Goal: Task Accomplishment & Management: Complete application form

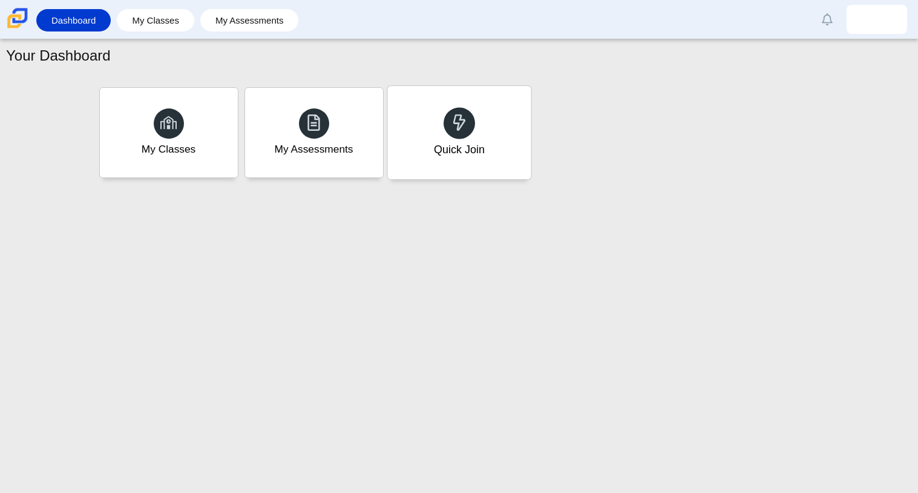
click at [470, 137] on div "Quick Join" at bounding box center [458, 132] width 143 height 93
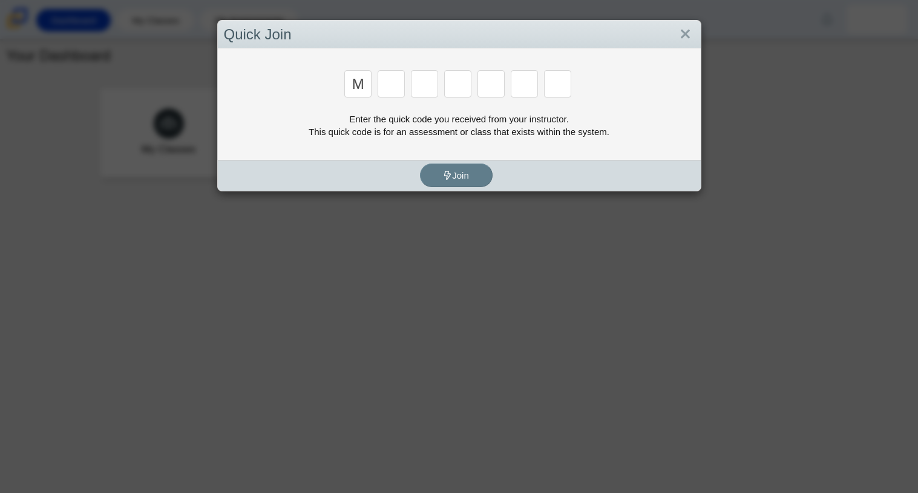
type input "M"
type input "7"
type input "E"
type input "3"
type input "E"
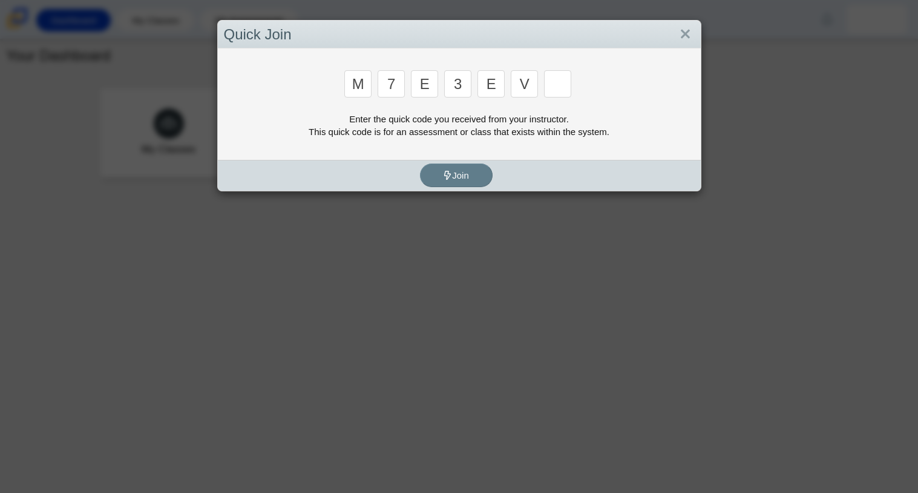
type input "v"
type input "w"
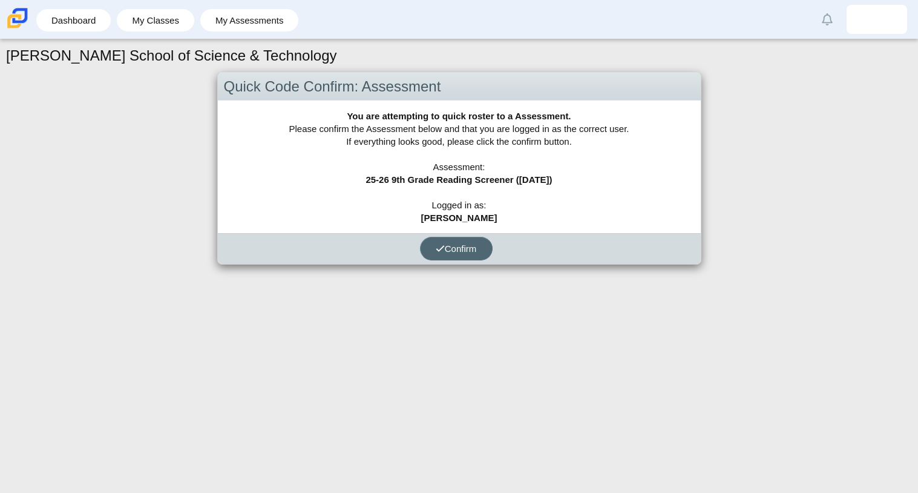
click at [481, 252] on button "Confirm" at bounding box center [456, 249] width 73 height 24
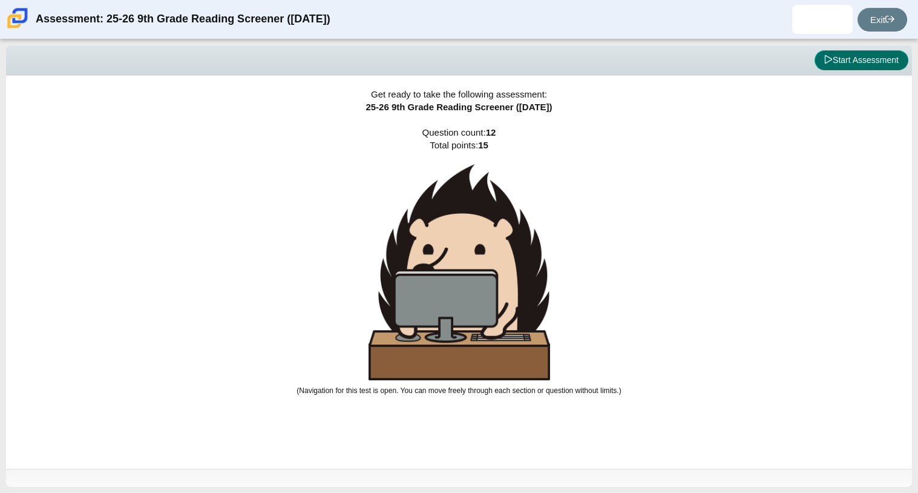
click at [862, 61] on button "Start Assessment" at bounding box center [861, 60] width 94 height 21
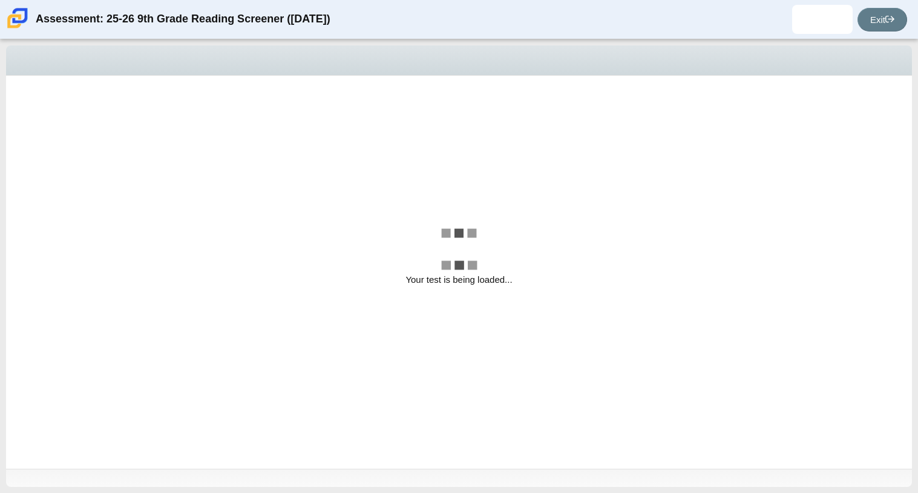
select select "ccc5b315-3c7c-471c-bf90-f22c8299c798"
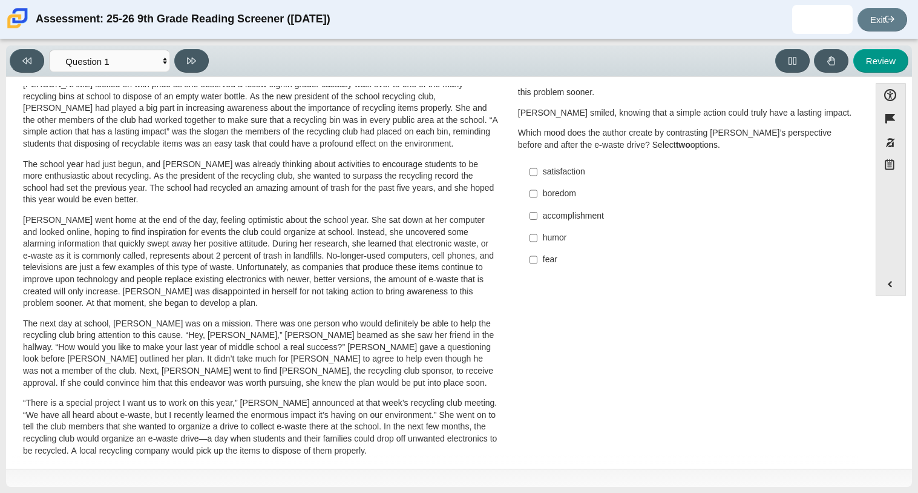
scroll to position [44, 0]
click at [552, 247] on label "humor humor" at bounding box center [687, 237] width 332 height 22
click at [537, 247] on input "humor humor" at bounding box center [533, 237] width 8 height 22
checkbox input "true"
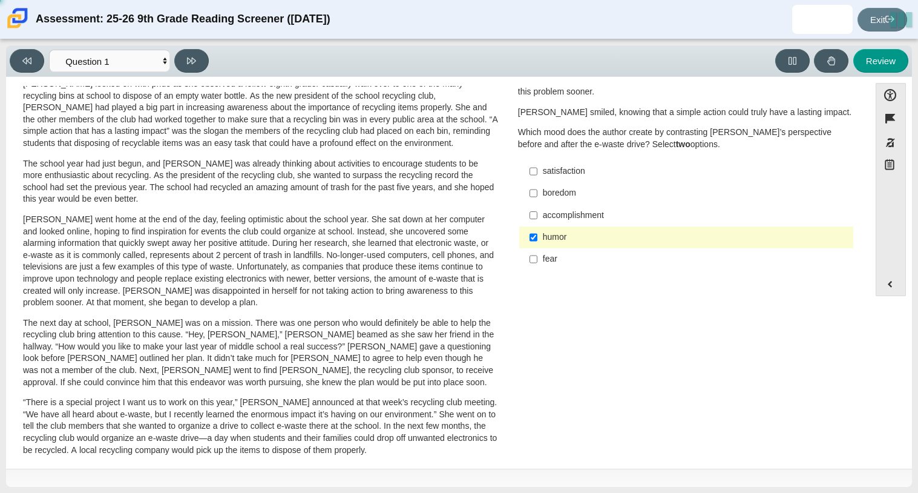
click at [543, 258] on div "fear" at bounding box center [696, 259] width 306 height 12
click at [537, 258] on input "fear fear" at bounding box center [533, 259] width 8 height 22
checkbox input "true"
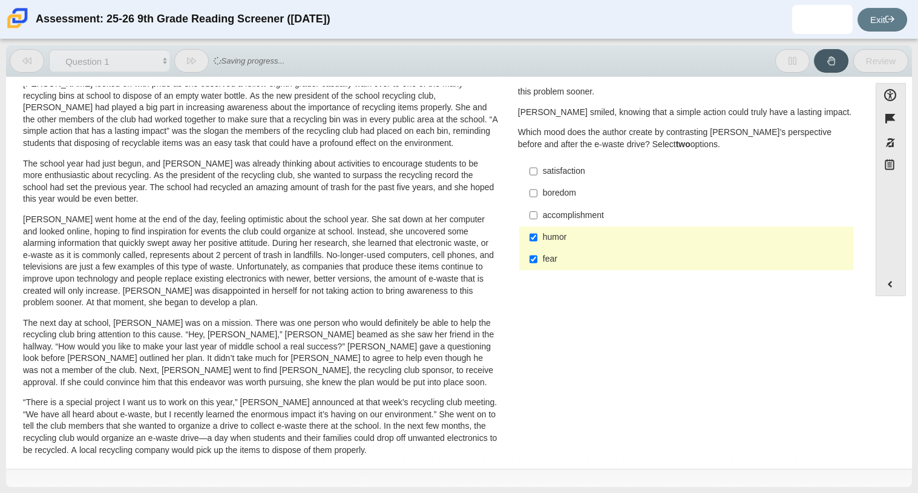
click at [559, 237] on div "humor" at bounding box center [696, 237] width 306 height 12
click at [537, 237] on input "humor humor" at bounding box center [533, 237] width 8 height 22
checkbox input "false"
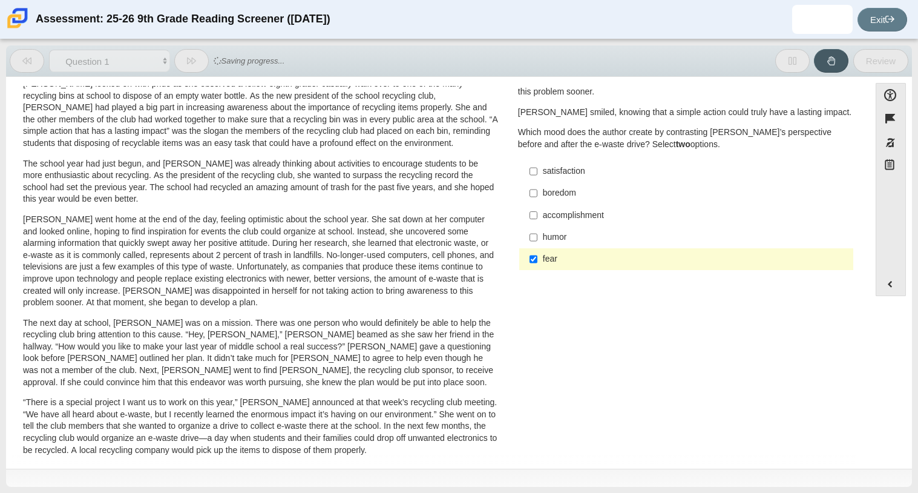
click at [562, 172] on div "satisfaction" at bounding box center [696, 171] width 306 height 12
click at [537, 172] on input "satisfaction satisfaction" at bounding box center [533, 171] width 8 height 22
checkbox input "true"
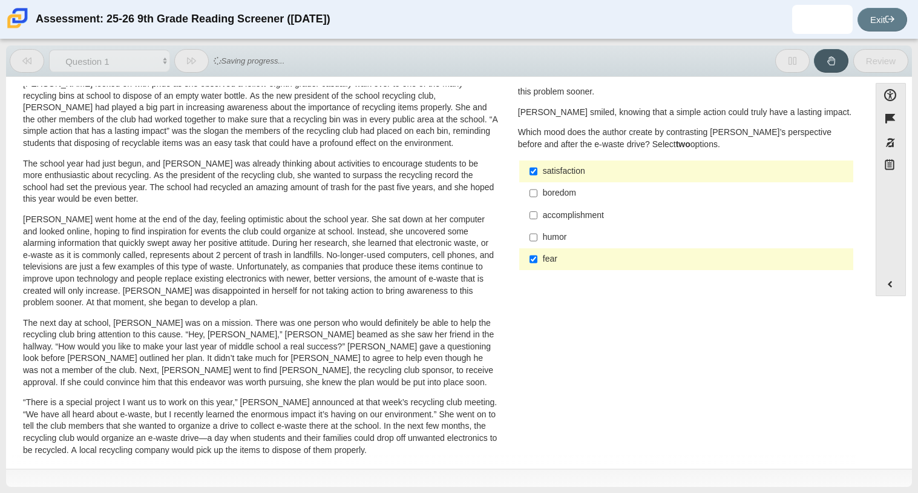
click at [563, 189] on div "boredom" at bounding box center [696, 193] width 306 height 12
click at [537, 189] on input "boredom boredom" at bounding box center [533, 193] width 8 height 22
checkbox input "true"
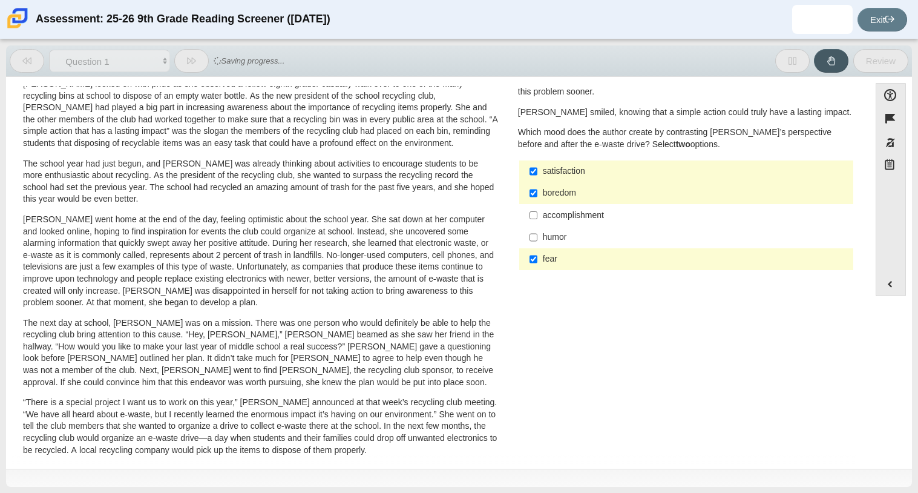
click at [565, 218] on div "accomplishment" at bounding box center [696, 215] width 306 height 12
click at [537, 218] on input "accomplishment accomplishment" at bounding box center [533, 215] width 8 height 22
checkbox input "true"
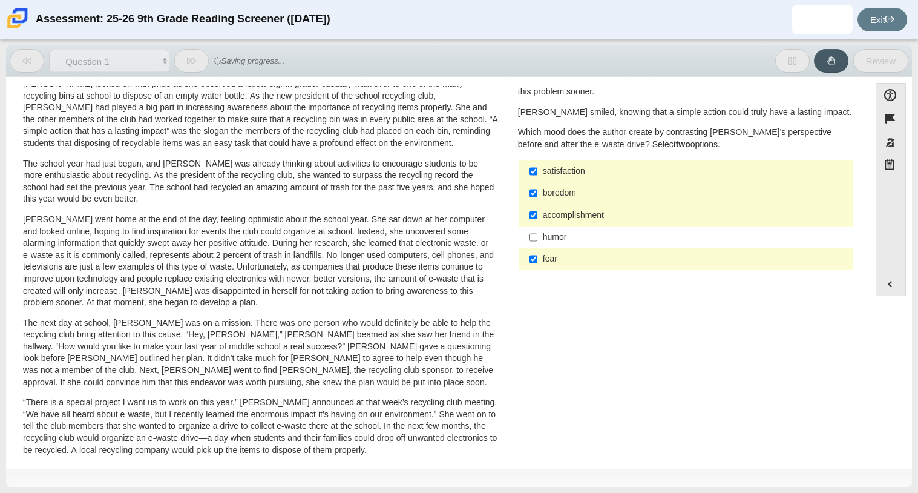
click at [560, 233] on div "humor" at bounding box center [696, 237] width 306 height 12
click at [537, 233] on input "humor humor" at bounding box center [533, 237] width 8 height 22
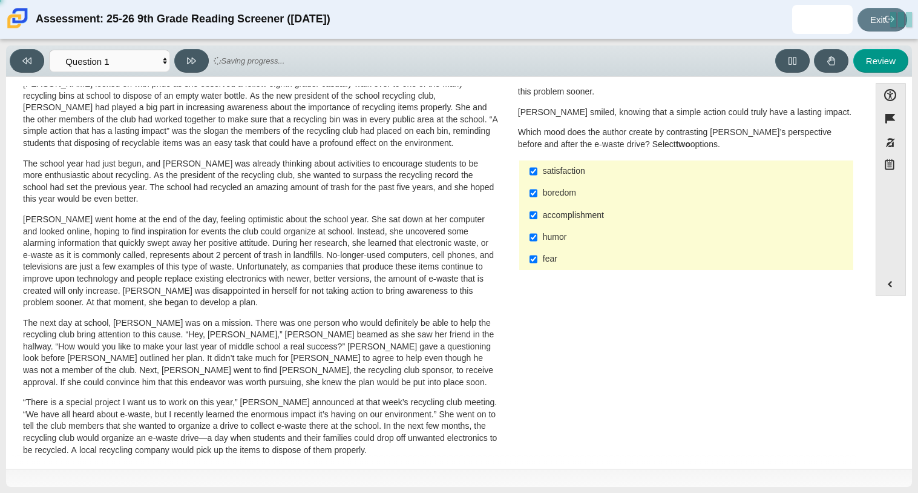
click at [560, 232] on div "humor" at bounding box center [696, 237] width 306 height 12
click at [537, 232] on input "humor humor" at bounding box center [533, 237] width 8 height 22
checkbox input "false"
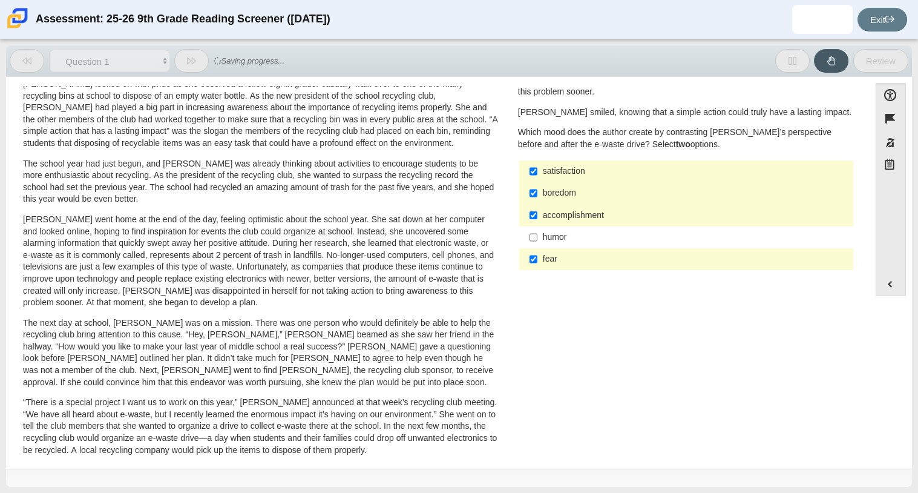
click at [570, 213] on div "accomplishment" at bounding box center [696, 215] width 306 height 12
click at [537, 213] on input "accomplishment accomplishment" at bounding box center [533, 215] width 8 height 22
checkbox input "false"
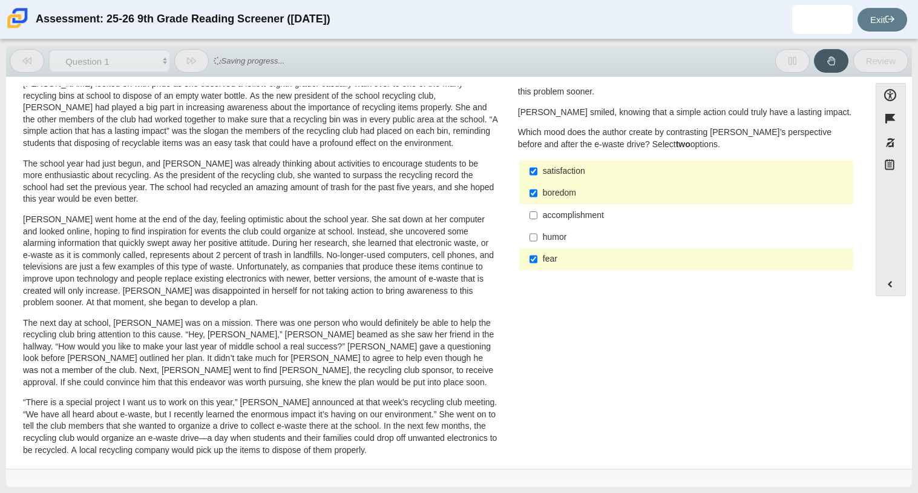
click at [577, 198] on div "boredom" at bounding box center [696, 193] width 306 height 12
click at [537, 198] on input "boredom boredom" at bounding box center [533, 193] width 8 height 22
checkbox input "false"
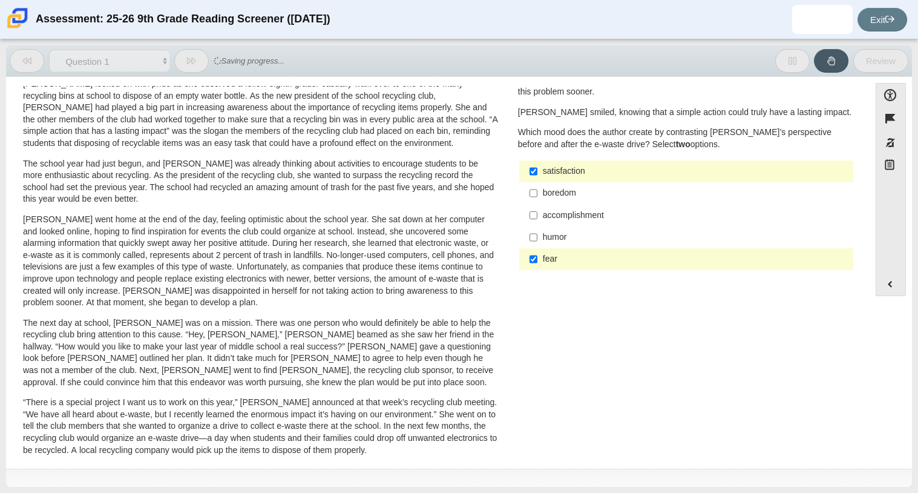
click at [576, 170] on div "satisfaction" at bounding box center [696, 171] width 306 height 12
click at [537, 170] on input "satisfaction satisfaction" at bounding box center [533, 171] width 8 height 22
checkbox input "false"
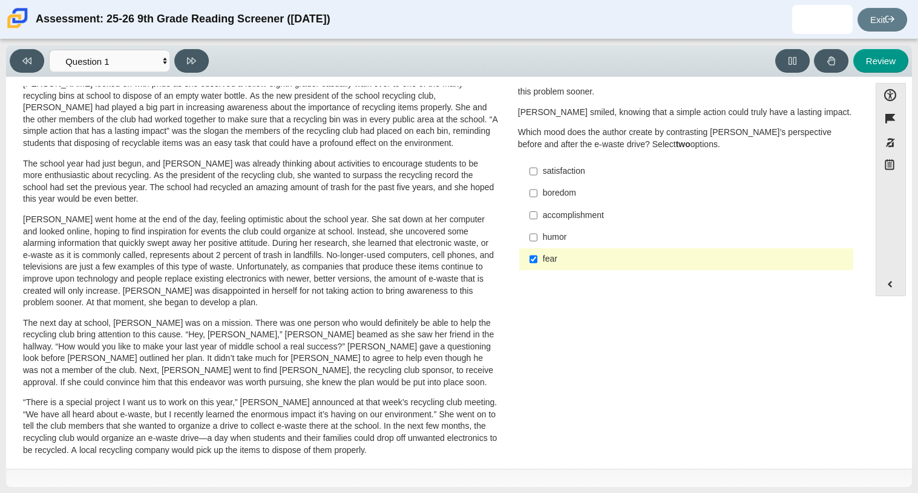
click at [576, 213] on div "accomplishment" at bounding box center [696, 215] width 306 height 12
click at [537, 213] on input "accomplishment accomplishment" at bounding box center [533, 215] width 8 height 22
checkbox input "true"
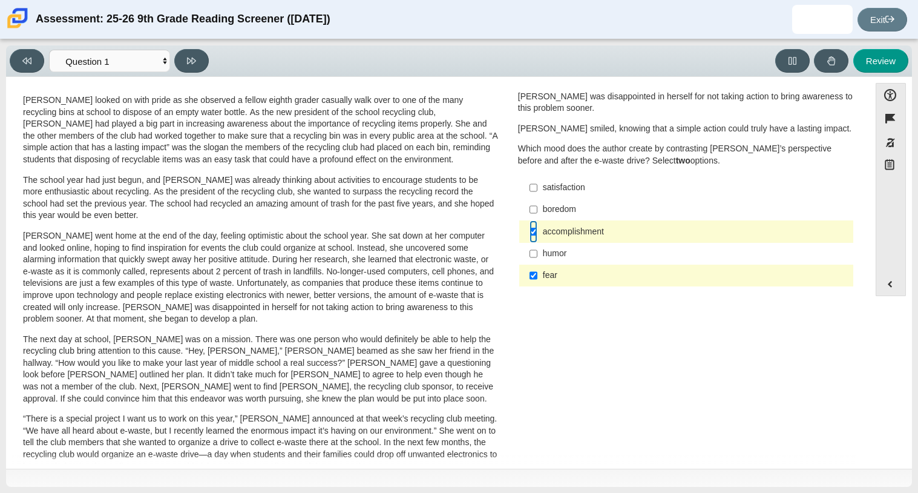
scroll to position [0, 0]
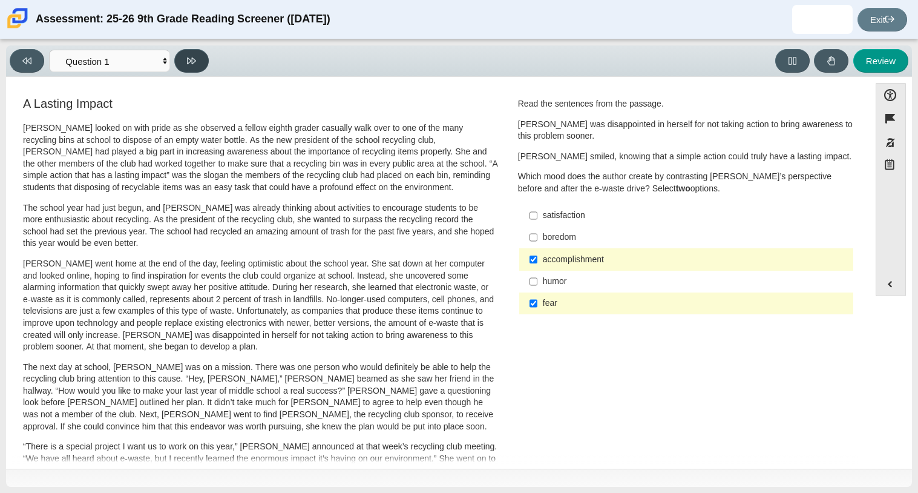
click at [192, 57] on icon at bounding box center [191, 60] width 9 height 7
select select "0ff64528-ffd7-428d-b192-babfaadd44e8"
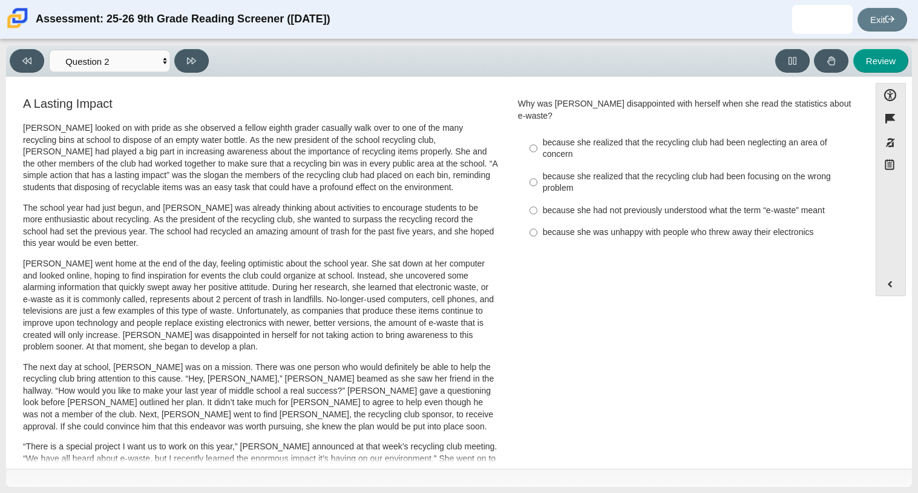
click at [779, 199] on label "because she had not previously understood what the term “e-waste” meant because…" at bounding box center [687, 210] width 332 height 22
click at [537, 199] on input "because she had not previously understood what the term “e-waste” meant because…" at bounding box center [533, 210] width 8 height 22
radio input "true"
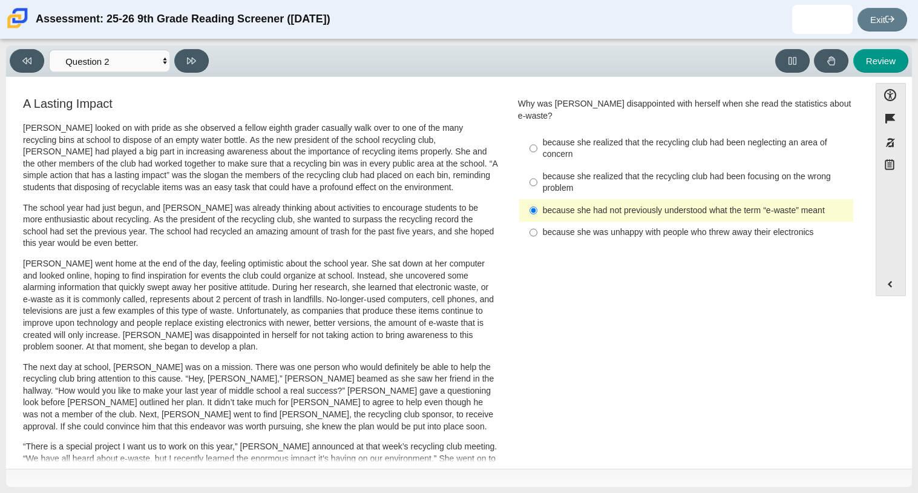
click at [628, 221] on label "because she was unhappy with people who threw away their electronics because sh…" at bounding box center [687, 232] width 332 height 22
click at [537, 221] on input "because she was unhappy with people who threw away their electronics because sh…" at bounding box center [533, 232] width 8 height 22
radio input "true"
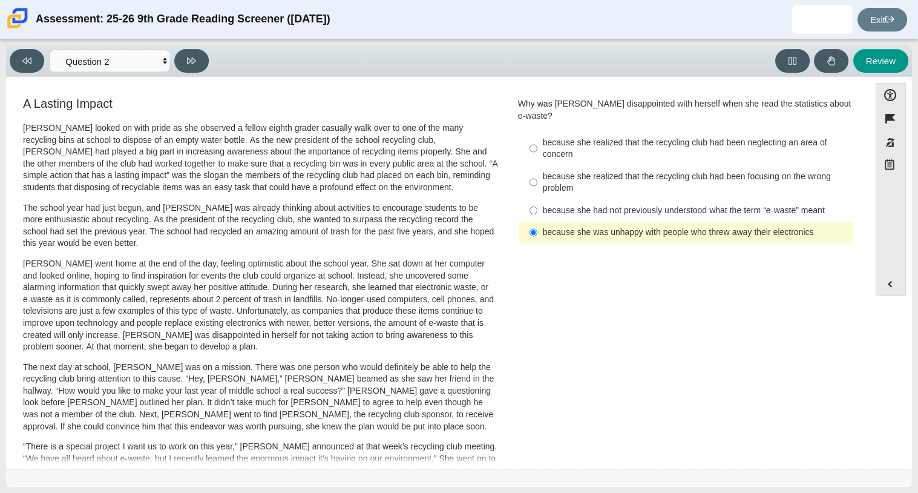
click at [756, 205] on div "because she had not previously understood what the term “e-waste” meant" at bounding box center [696, 211] width 306 height 12
click at [537, 199] on input "because she had not previously understood what the term “e-waste” meant because…" at bounding box center [533, 210] width 8 height 22
radio input "true"
click at [756, 205] on div "because she had not previously understood what the term “e-waste” meant" at bounding box center [696, 211] width 306 height 12
click at [537, 199] on input "because she had not previously understood what the term “e-waste” meant because…" at bounding box center [533, 210] width 8 height 22
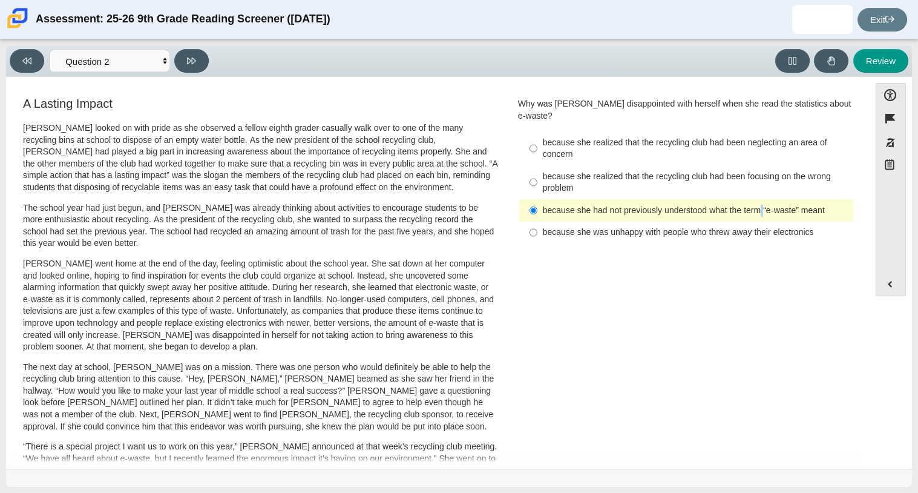
click at [743, 165] on label "because she realized that the recycling club had been focusing on the wrong pro…" at bounding box center [687, 182] width 332 height 34
click at [537, 165] on input "because she realized that the recycling club had been focusing on the wrong pro…" at bounding box center [533, 182] width 8 height 34
radio input "true"
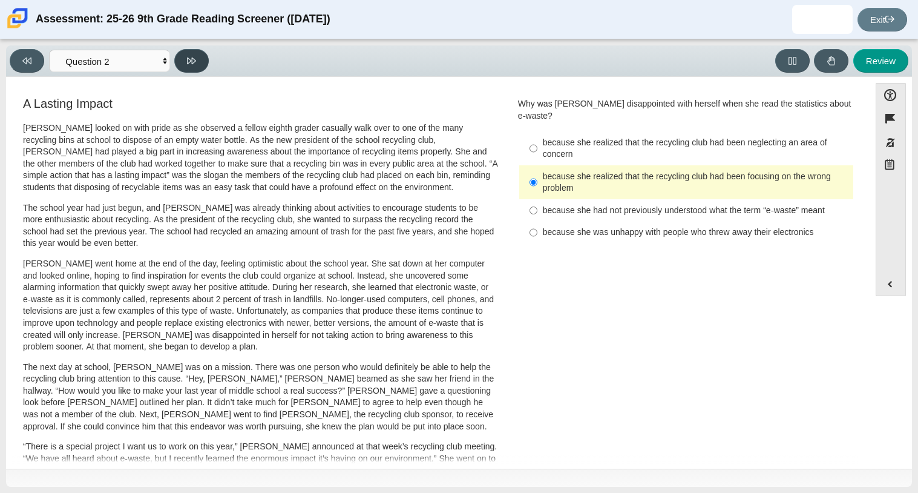
click at [189, 64] on icon at bounding box center [191, 60] width 9 height 9
select select "7ce3d843-6974-4858-901c-1ff39630e843"
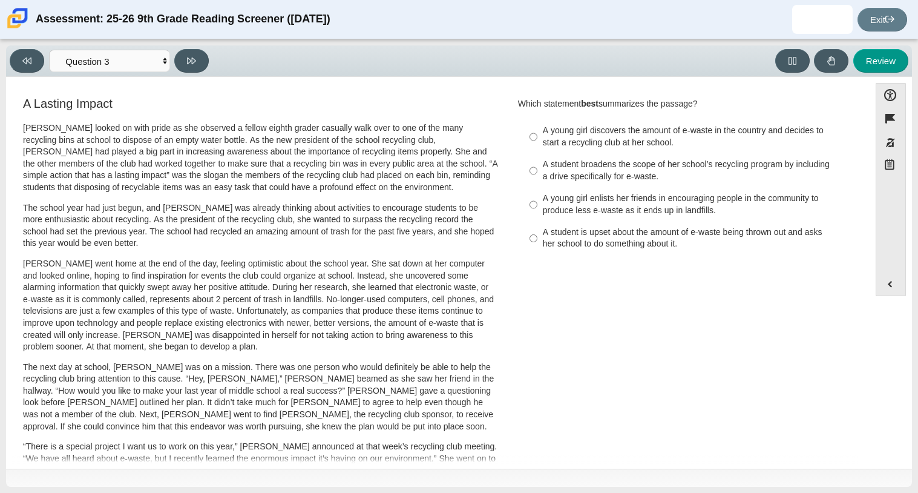
click at [616, 176] on div "A student broadens the scope of her school’s recycling program by including a d…" at bounding box center [696, 171] width 306 height 24
click at [537, 176] on input "A student broadens the scope of her school’s recycling program by including a d…" at bounding box center [533, 171] width 8 height 34
radio input "true"
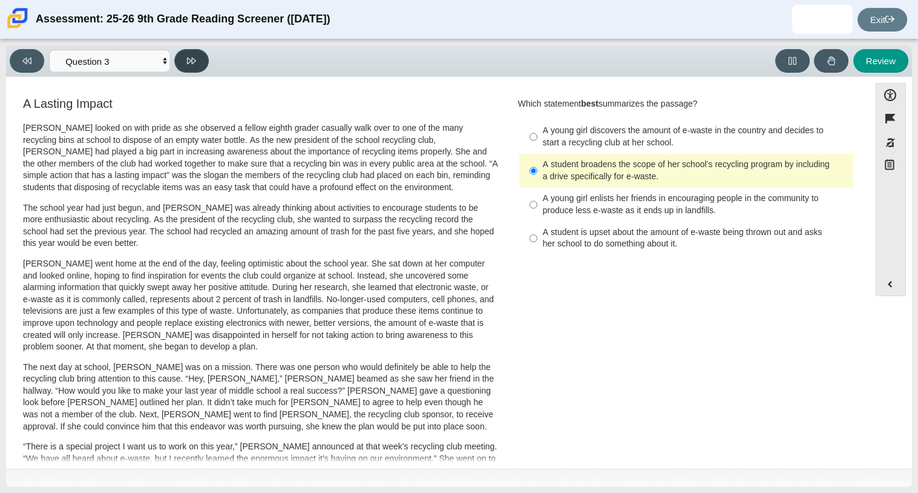
click at [192, 61] on icon at bounding box center [191, 60] width 9 height 9
select select "ca9ea0f1-49c5-4bd1-83b0-472c18652b42"
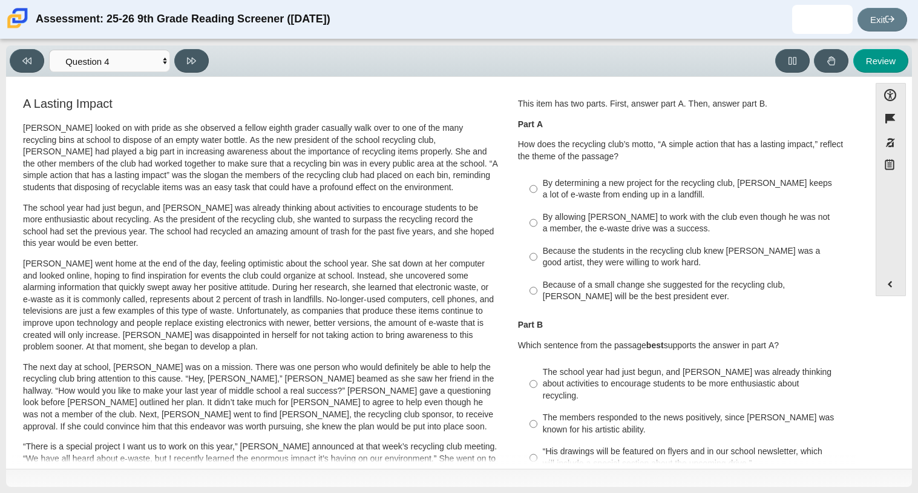
click at [695, 283] on div "Because of a small change she suggested for the recycling club, Scarlett will b…" at bounding box center [696, 291] width 306 height 24
click at [537, 283] on input "Because of a small change she suggested for the recycling club, Scarlett will b…" at bounding box center [533, 290] width 8 height 34
radio input "true"
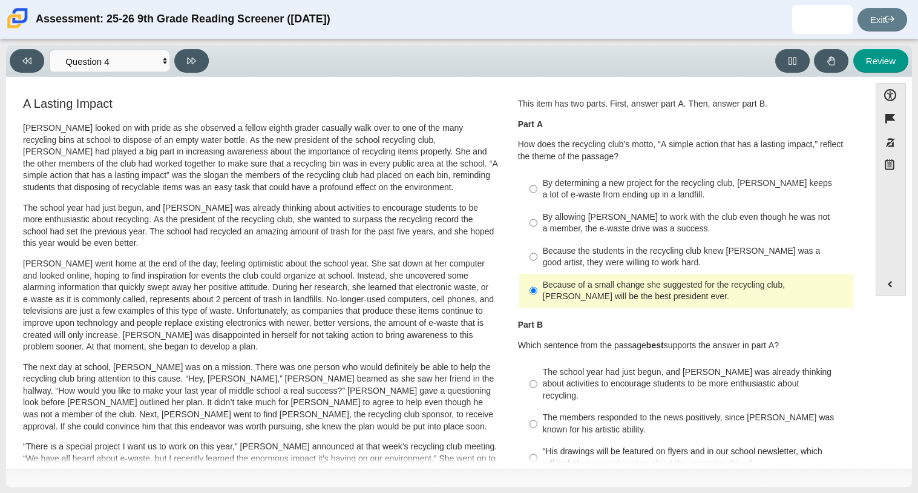
click at [619, 172] on label "By determining a new project for the recycling club, Scarlett keeps a lot of e-…" at bounding box center [687, 189] width 332 height 34
click at [537, 172] on input "By determining a new project for the recycling club, Scarlett keeps a lot of e-…" at bounding box center [533, 189] width 8 height 34
radio input "true"
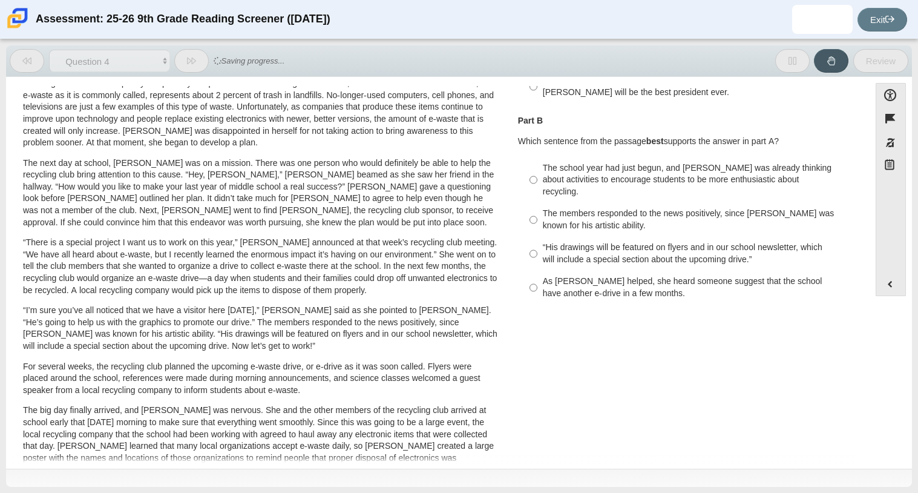
scroll to position [204, 0]
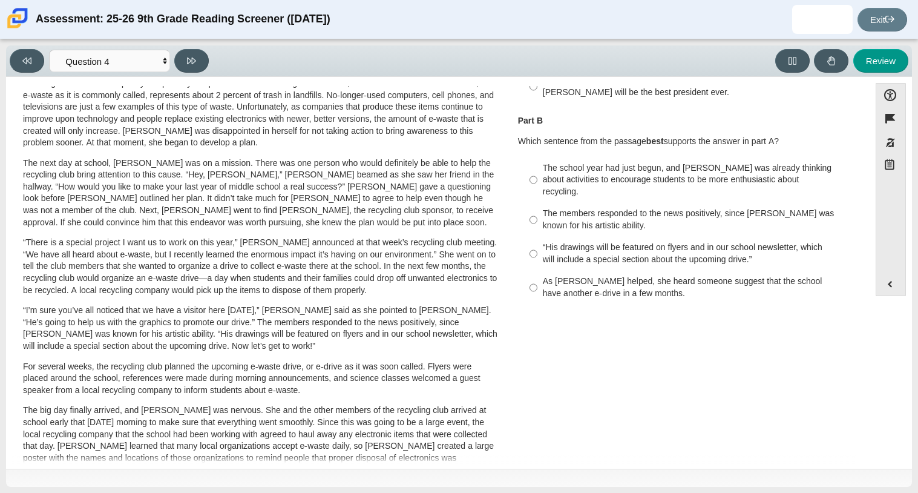
click at [782, 184] on div "The school year had just begun, and Scarlett was already thinking about activit…" at bounding box center [696, 180] width 306 height 36
click at [537, 184] on input "The school year had just begun, and Scarlett was already thinking about activit…" at bounding box center [533, 180] width 8 height 46
radio input "true"
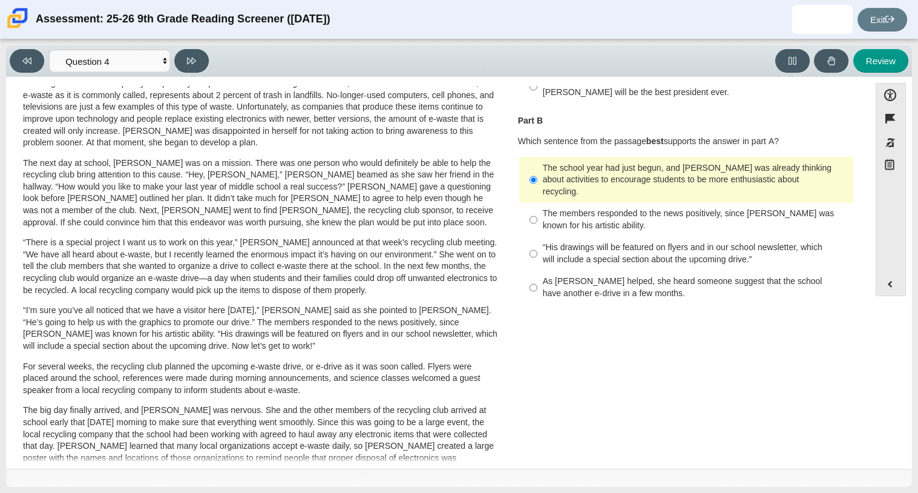
click at [564, 254] on div "“His drawings will be featured on flyers and in our school newsletter, which wi…" at bounding box center [696, 253] width 306 height 24
click at [537, 254] on input "“His drawings will be featured on flyers and in our school newsletter, which wi…" at bounding box center [533, 254] width 8 height 34
radio input "true"
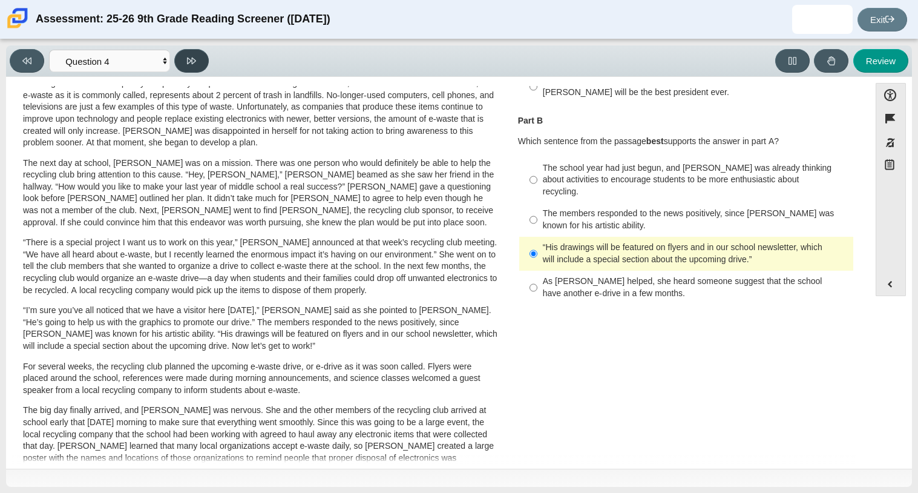
click at [193, 50] on button at bounding box center [191, 61] width 34 height 24
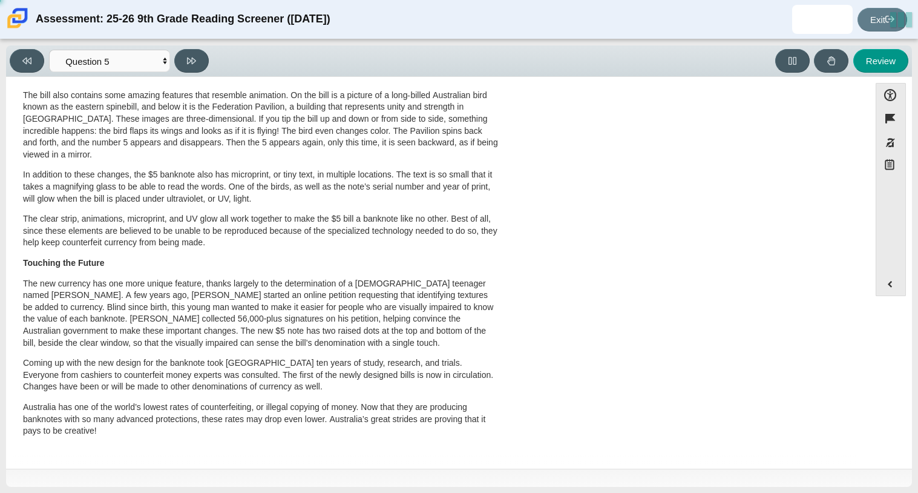
scroll to position [0, 0]
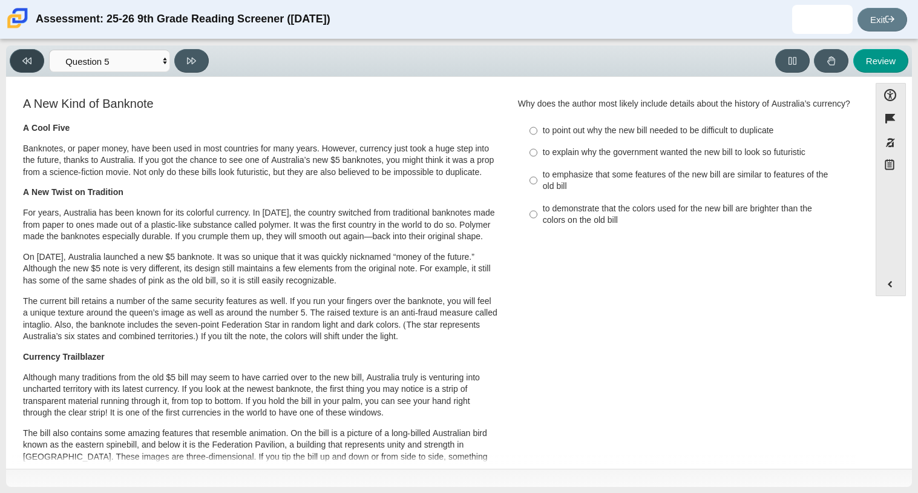
click at [36, 62] on button at bounding box center [27, 61] width 34 height 24
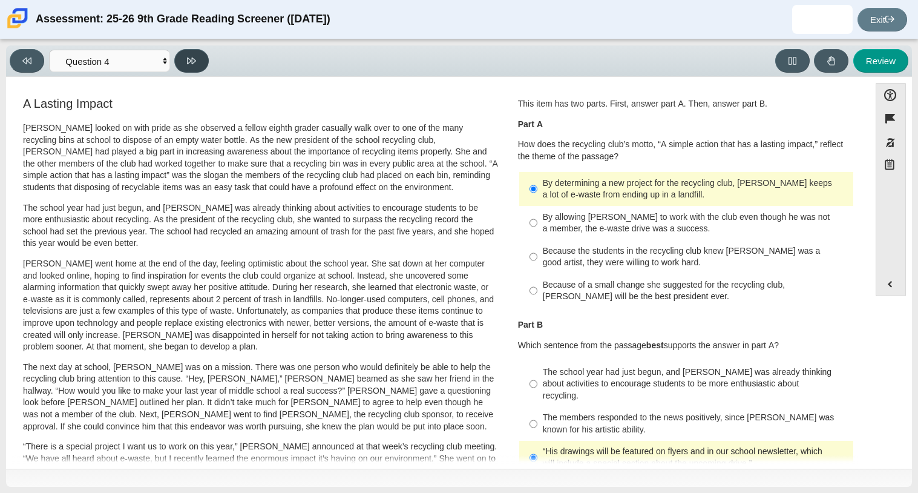
click at [182, 57] on button at bounding box center [191, 61] width 34 height 24
select select "e41f1a79-e29f-4095-8030-a53364015bed"
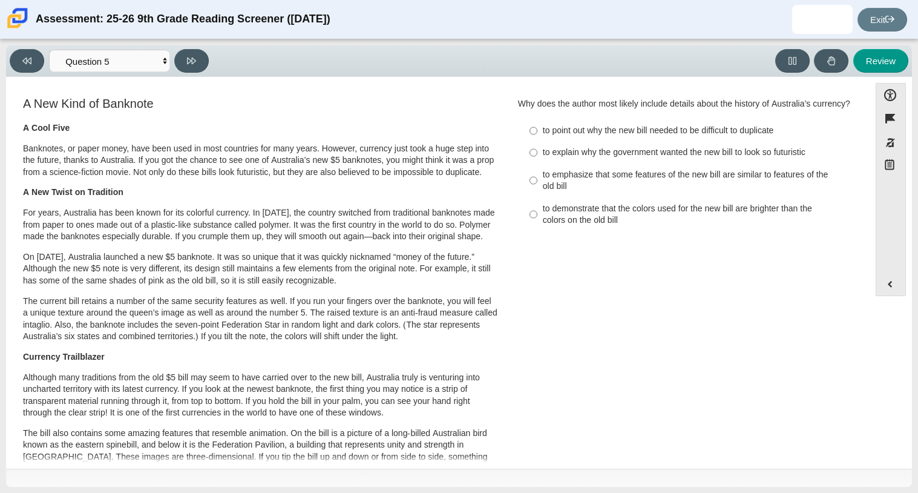
click at [624, 137] on div "to point out why the new bill needed to be difficult to duplicate" at bounding box center [696, 131] width 306 height 12
click at [537, 142] on input "to point out why the new bill needed to be difficult to duplicate to point out …" at bounding box center [533, 131] width 8 height 22
radio input "true"
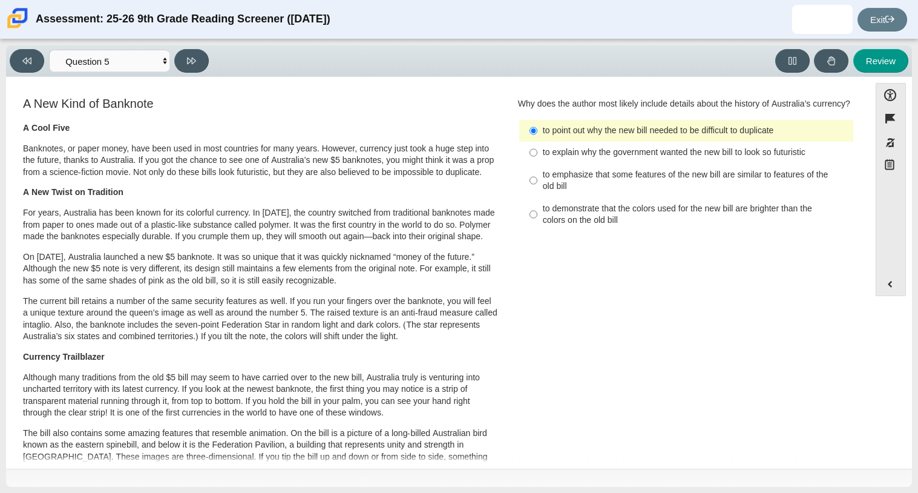
click at [662, 223] on div "to demonstrate that the colors used for the new bill are brighter than the colo…" at bounding box center [696, 215] width 306 height 24
click at [537, 223] on input "to demonstrate that the colors used for the new bill are brighter than the colo…" at bounding box center [533, 214] width 8 height 34
radio input "true"
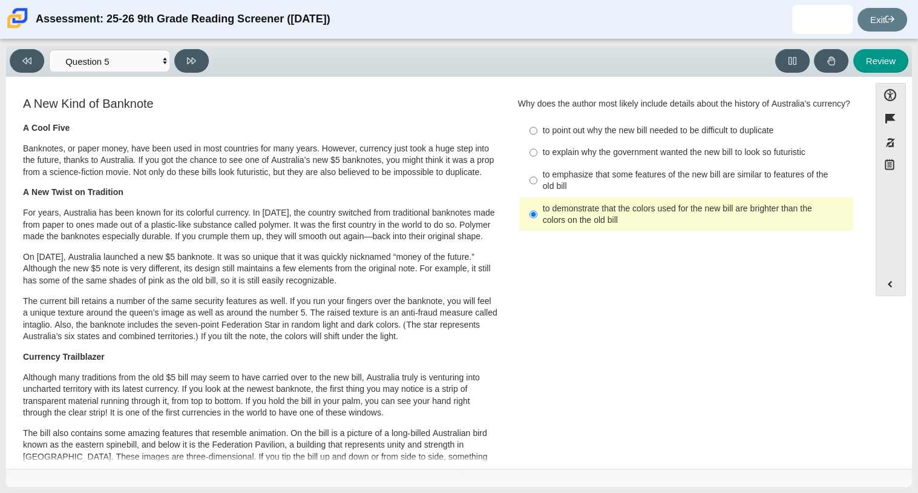
click at [715, 192] on div "to emphasize that some features of the new bill are similar to features of the …" at bounding box center [696, 181] width 306 height 24
click at [537, 197] on input "to emphasize that some features of the new bill are similar to features of the …" at bounding box center [533, 180] width 8 height 34
radio input "true"
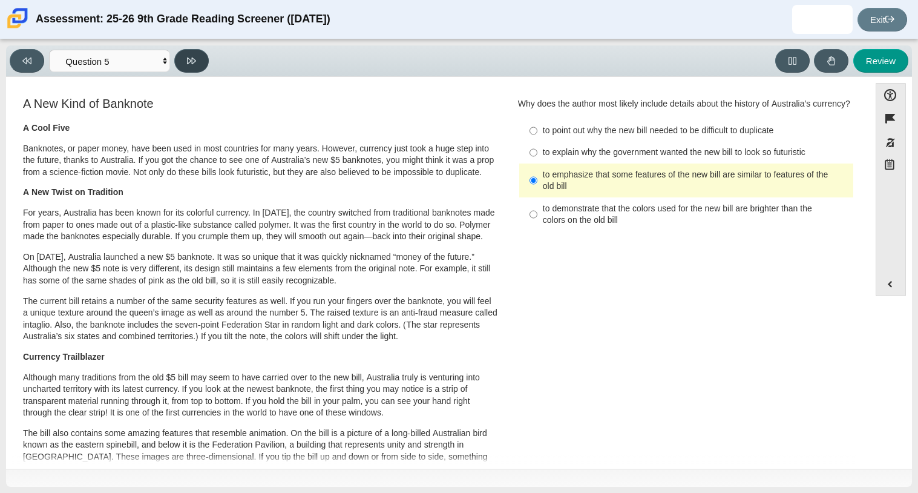
click at [195, 54] on button at bounding box center [191, 61] width 34 height 24
select select "69146e31-7b3d-4a3e-9ce6-f30c24342ae0"
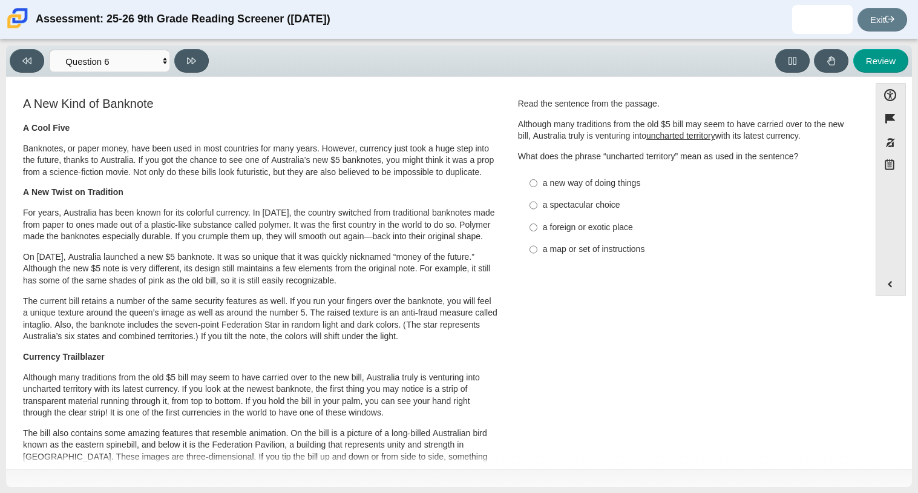
click at [554, 187] on div "a new way of doing things" at bounding box center [696, 183] width 306 height 12
click at [537, 187] on input "a new way of doing things a new way of doing things" at bounding box center [533, 183] width 8 height 22
radio input "true"
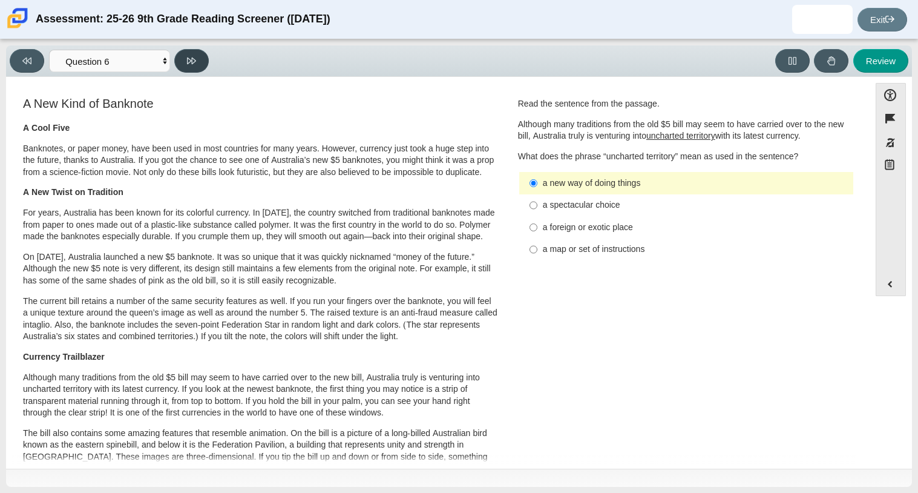
click at [185, 59] on button at bounding box center [191, 61] width 34 height 24
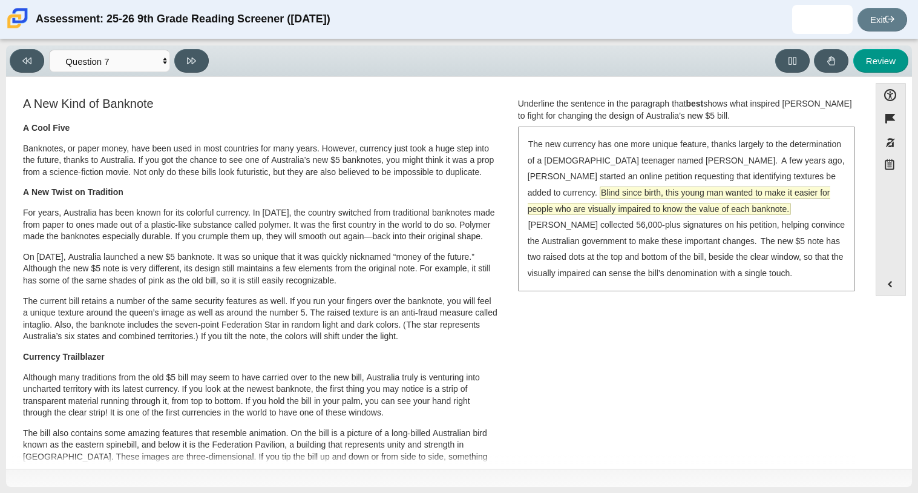
click at [751, 205] on span "Blind since birth, this young man wanted to make it easier for people who are v…" at bounding box center [679, 200] width 303 height 27
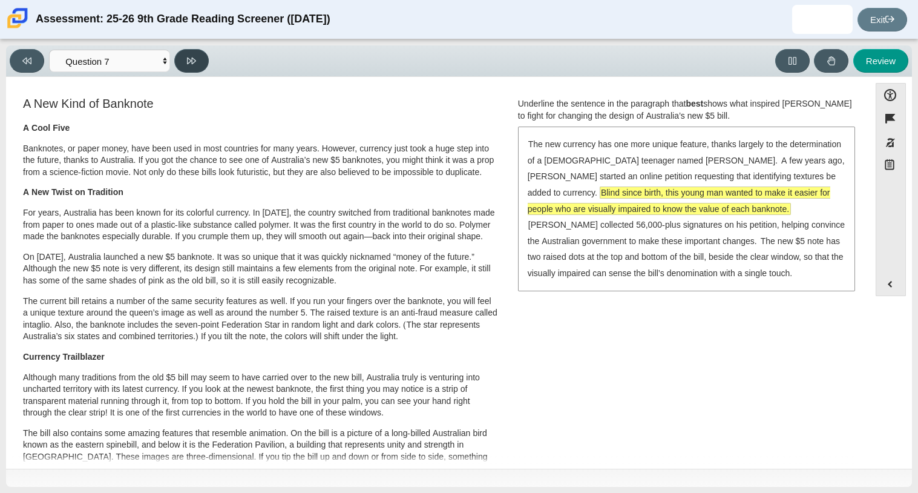
click at [190, 56] on icon at bounding box center [191, 60] width 9 height 9
select select "ea8338c2-a6a3-418e-a305-2b963b54a290"
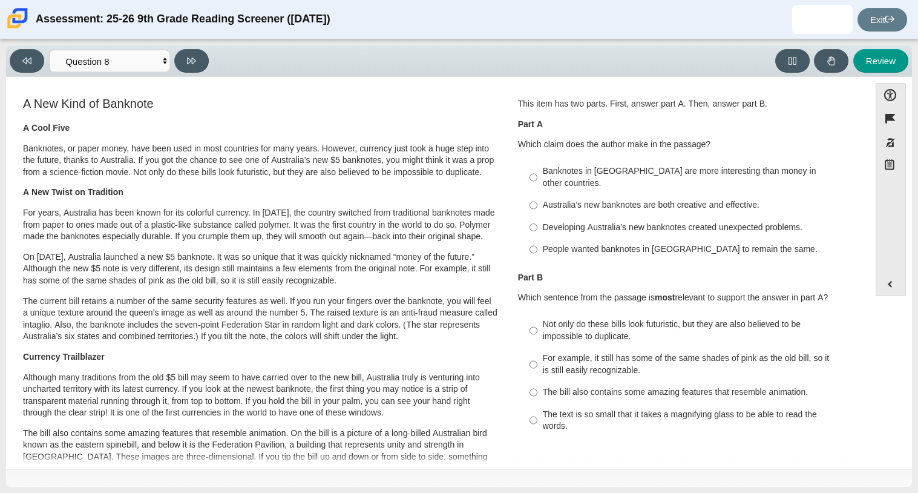
click at [638, 199] on div "Australia’s new banknotes are both creative and effective." at bounding box center [696, 205] width 306 height 12
click at [537, 194] on input "Australia’s new banknotes are both creative and effective. Australia’s new bank…" at bounding box center [533, 205] width 8 height 22
radio input "true"
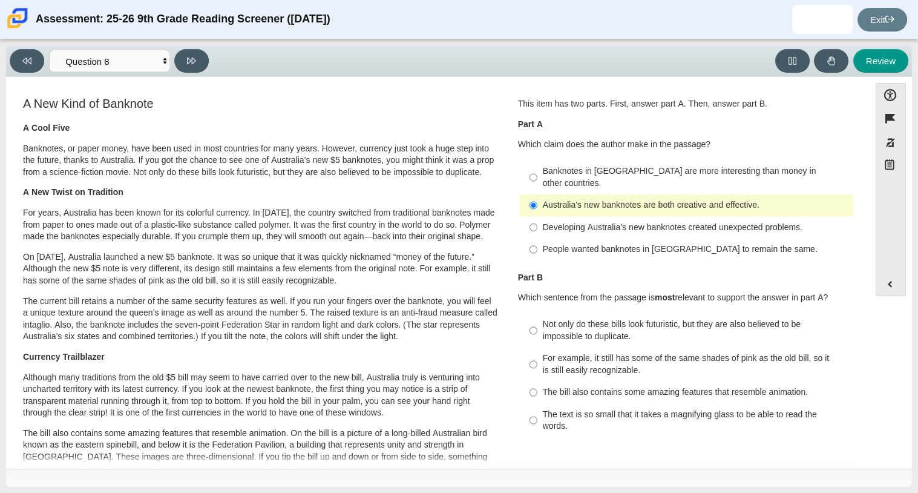
click at [649, 221] on div "Developing Australia’s new banknotes created unexpected problems." at bounding box center [696, 227] width 306 height 12
click at [537, 216] on input "Developing Australia’s new banknotes created unexpected problems. Developing Au…" at bounding box center [533, 227] width 8 height 22
radio input "true"
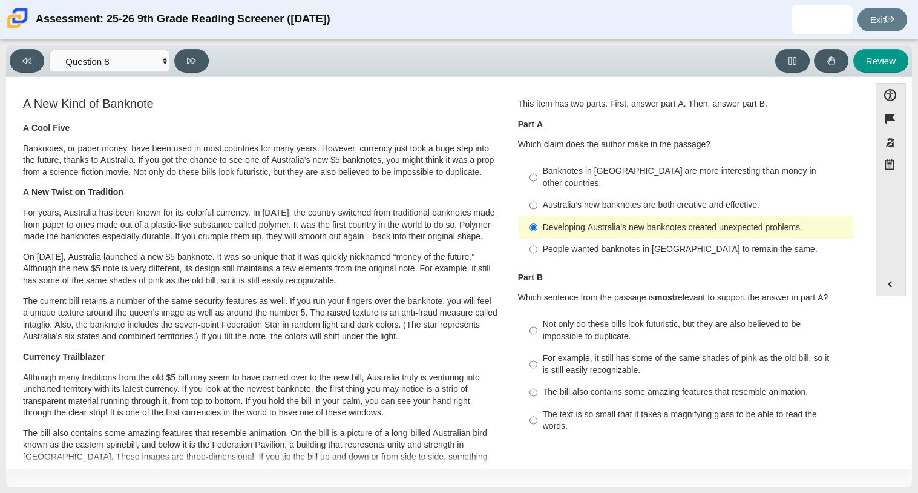
click at [619, 358] on div "For example, it still has some of the same shades of pink as the old bill, so i…" at bounding box center [696, 364] width 306 height 24
click at [537, 358] on input "For example, it still has some of the same shades of pink as the old bill, so i…" at bounding box center [533, 364] width 8 height 34
radio input "true"
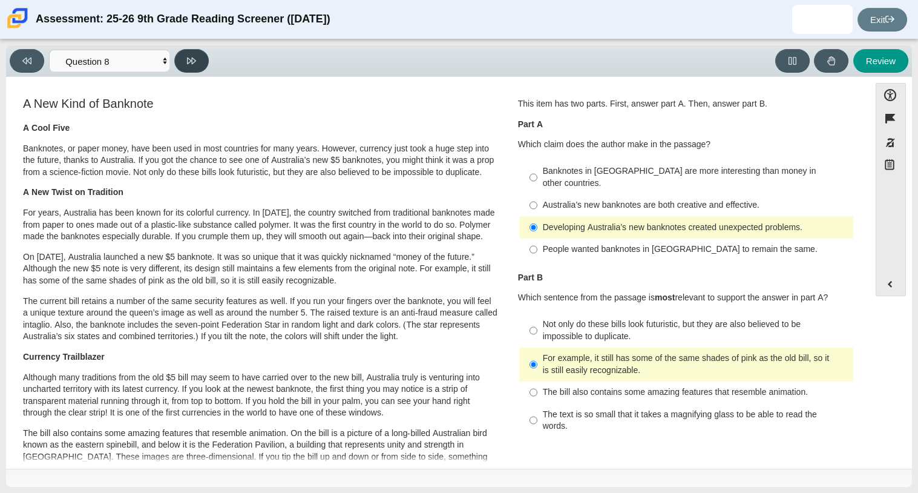
click at [186, 57] on button at bounding box center [191, 61] width 34 height 24
select select "89f058d6-b15c-4ef5-a4b3-fdaffb8868b6"
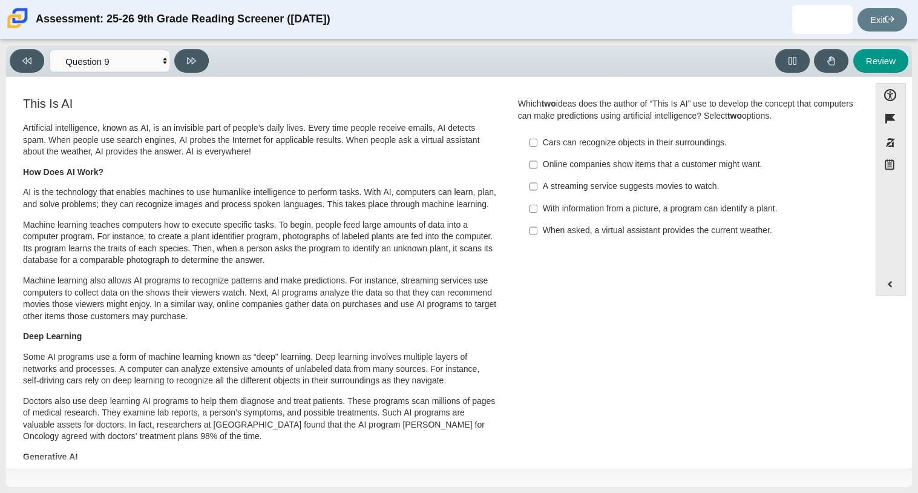
click at [666, 151] on label "Cars can recognize objects in their surroundings. Cars can recognize objects in…" at bounding box center [687, 142] width 332 height 22
click at [537, 151] on input "Cars can recognize objects in their surroundings. Cars can recognize objects in…" at bounding box center [533, 142] width 8 height 22
checkbox input "true"
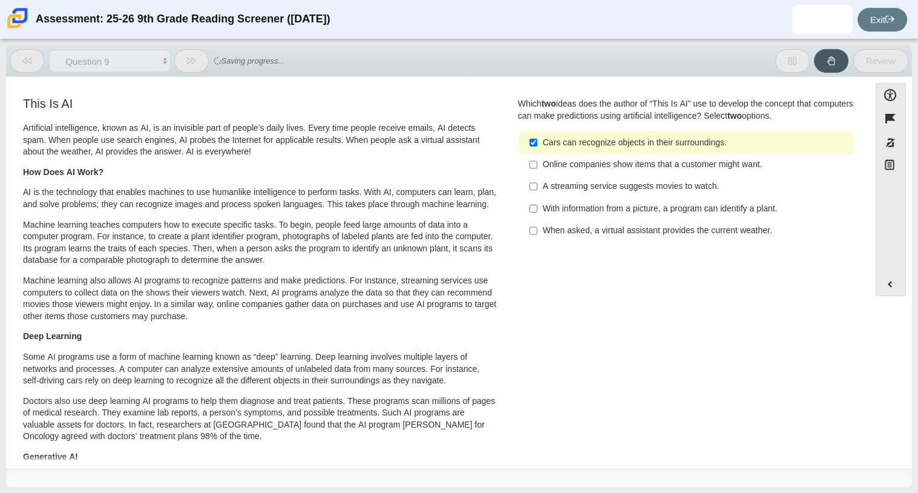
click at [673, 160] on div "Online companies show items that a customer might want." at bounding box center [696, 165] width 306 height 12
click at [537, 160] on input "Online companies show items that a customer might want. Online companies show i…" at bounding box center [533, 165] width 8 height 22
checkbox input "true"
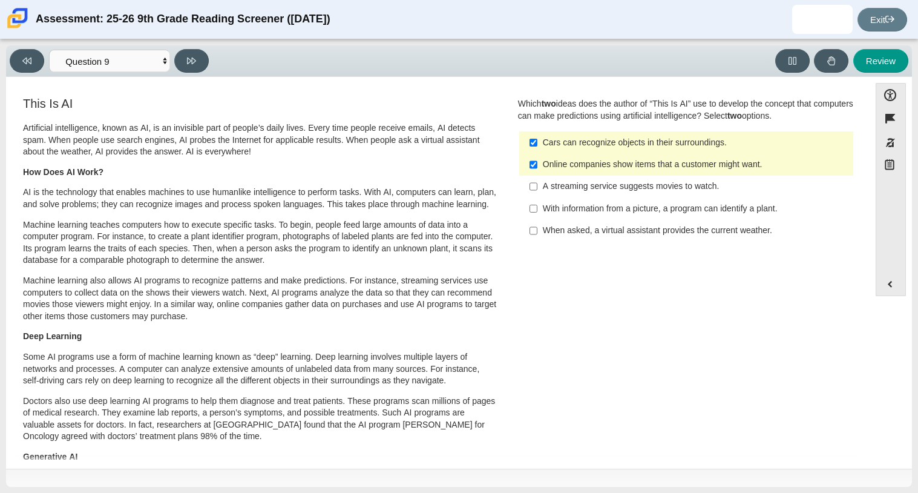
click at [675, 145] on div "Cars can recognize objects in their surroundings." at bounding box center [696, 143] width 306 height 12
click at [537, 145] on input "Cars can recognize objects in their surroundings. Cars can recognize objects in…" at bounding box center [533, 142] width 8 height 22
checkbox input "false"
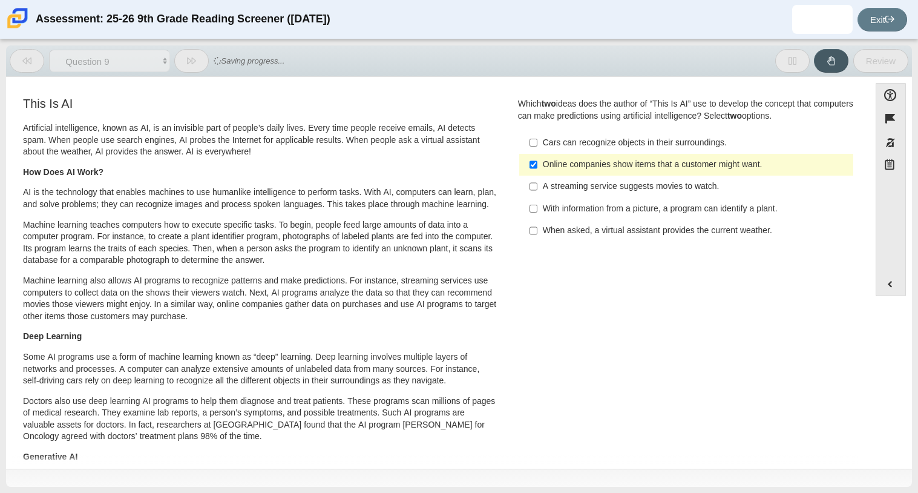
click at [676, 173] on label "Online companies show items that a customer might want. Online companies show i…" at bounding box center [687, 165] width 332 height 22
click at [537, 173] on input "Online companies show items that a customer might want. Online companies show i…" at bounding box center [533, 165] width 8 height 22
checkbox input "false"
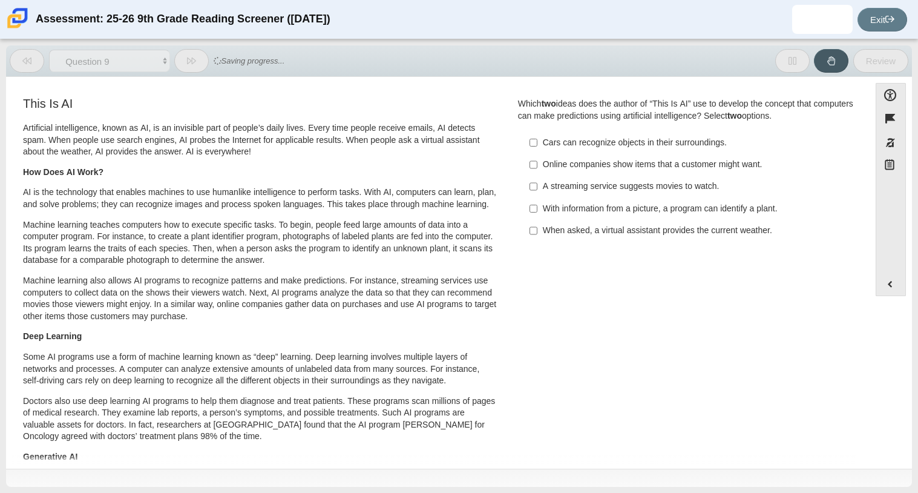
click at [676, 178] on label "A streaming service suggests movies to watch. A streaming service suggests movi…" at bounding box center [687, 186] width 332 height 22
click at [537, 178] on input "A streaming service suggests movies to watch. A streaming service suggests movi…" at bounding box center [533, 186] width 8 height 22
checkbox input "true"
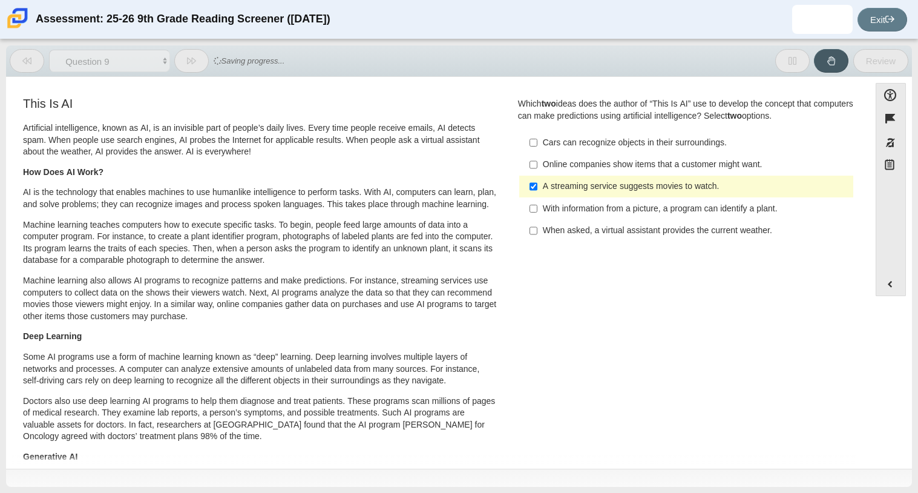
click at [688, 163] on div "Online companies show items that a customer might want." at bounding box center [696, 165] width 306 height 12
click at [537, 163] on input "Online companies show items that a customer might want. Online companies show i…" at bounding box center [533, 165] width 8 height 22
checkbox input "true"
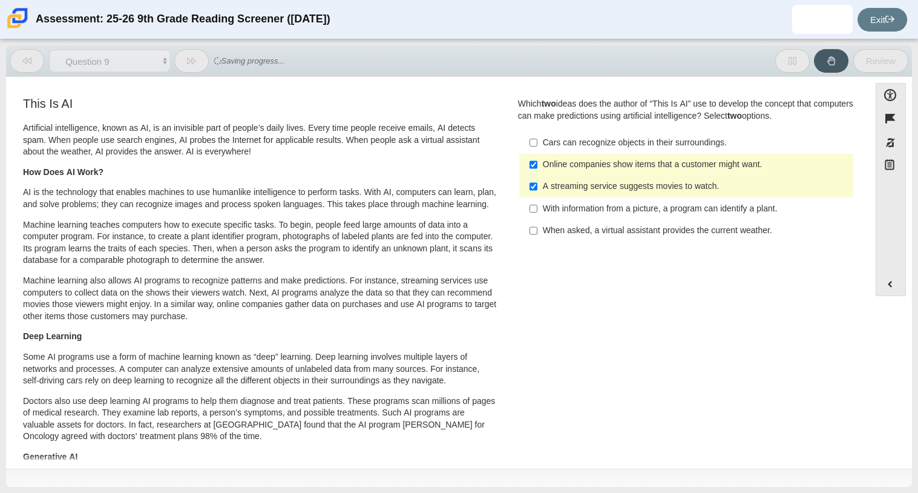
click at [684, 176] on label "A streaming service suggests movies to watch. A streaming service suggests movi…" at bounding box center [687, 186] width 332 height 22
click at [537, 176] on input "A streaming service suggests movies to watch. A streaming service suggests movi…" at bounding box center [533, 186] width 8 height 22
checkbox input "false"
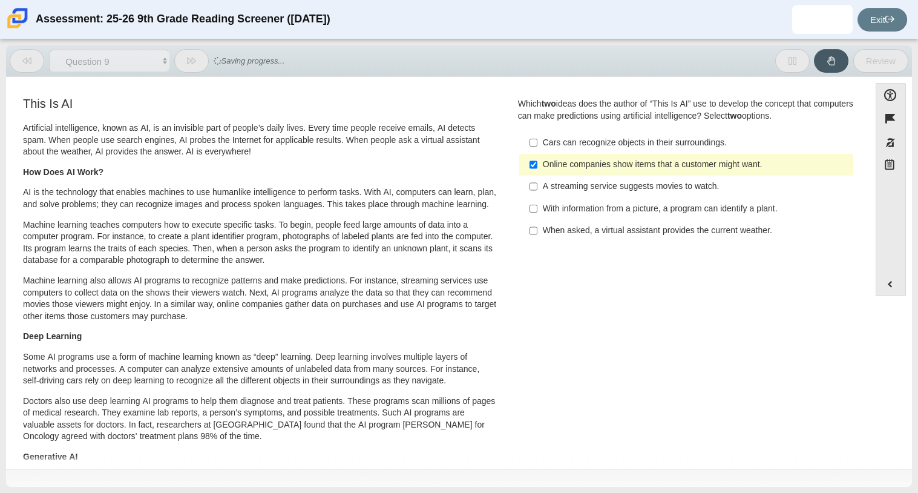
click at [695, 212] on div "With information from a picture, a program can identify a plant." at bounding box center [696, 209] width 306 height 12
click at [537, 212] on input "With information from a picture, a program can identify a plant. With informati…" at bounding box center [533, 208] width 8 height 22
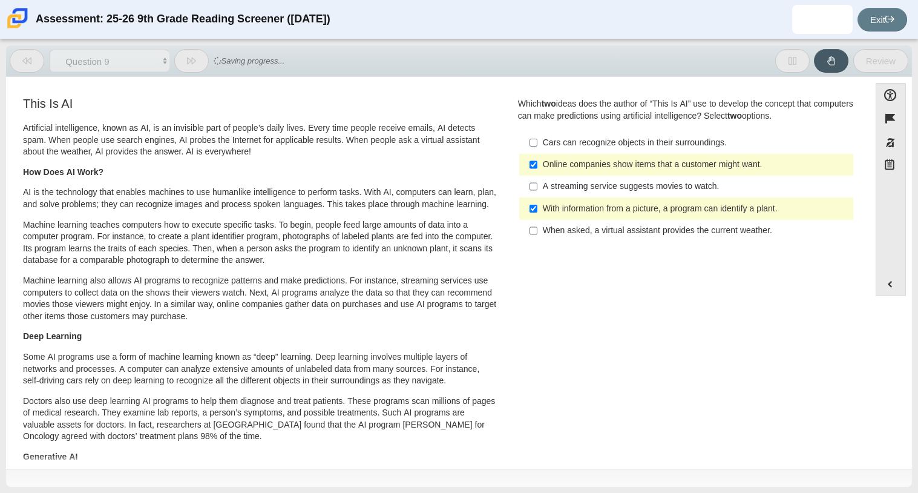
click at [695, 212] on div "With information from a picture, a program can identify a plant." at bounding box center [696, 209] width 306 height 12
click at [537, 212] on input "With information from a picture, a program can identify a plant. With informati…" at bounding box center [533, 208] width 8 height 22
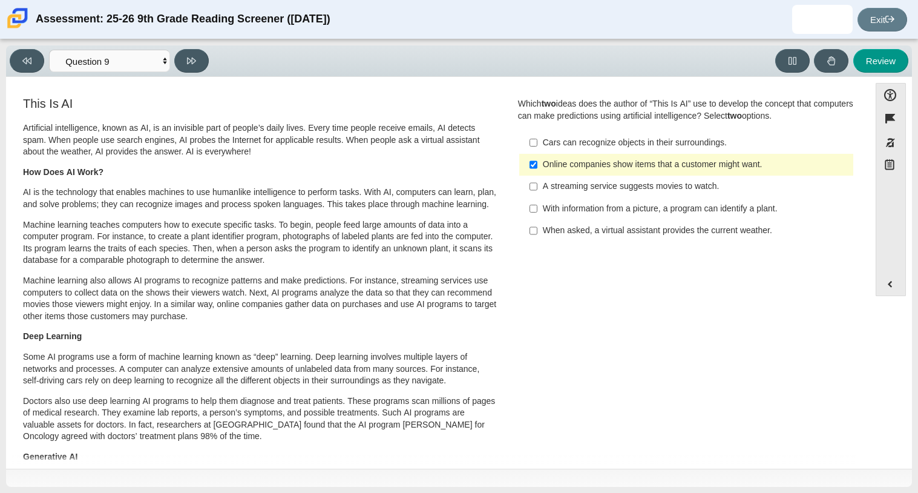
click at [729, 200] on label "With information from a picture, a program can identify a plant. With informati…" at bounding box center [687, 208] width 332 height 22
click at [537, 200] on input "With information from a picture, a program can identify a plant. With informati…" at bounding box center [533, 208] width 8 height 22
checkbox input "true"
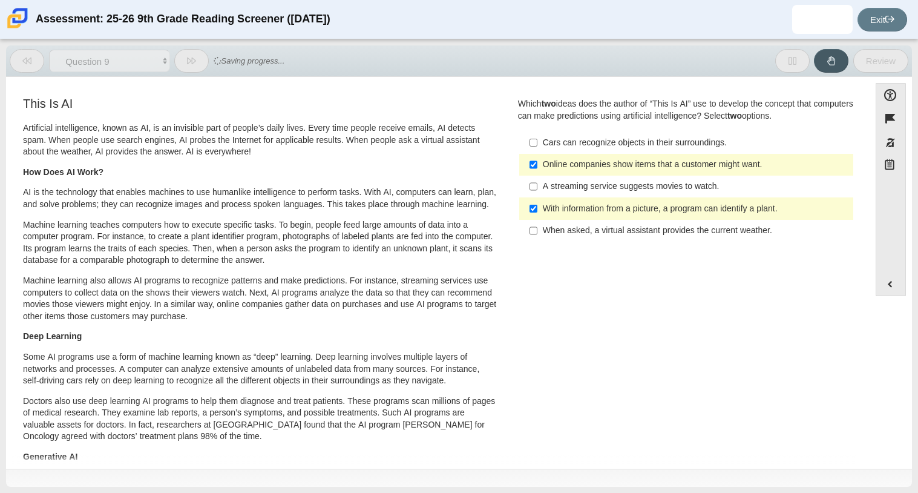
click at [583, 179] on label "A streaming service suggests movies to watch. A streaming service suggests movi…" at bounding box center [687, 186] width 332 height 22
click at [537, 179] on input "A streaming service suggests movies to watch. A streaming service suggests movi…" at bounding box center [533, 186] width 8 height 22
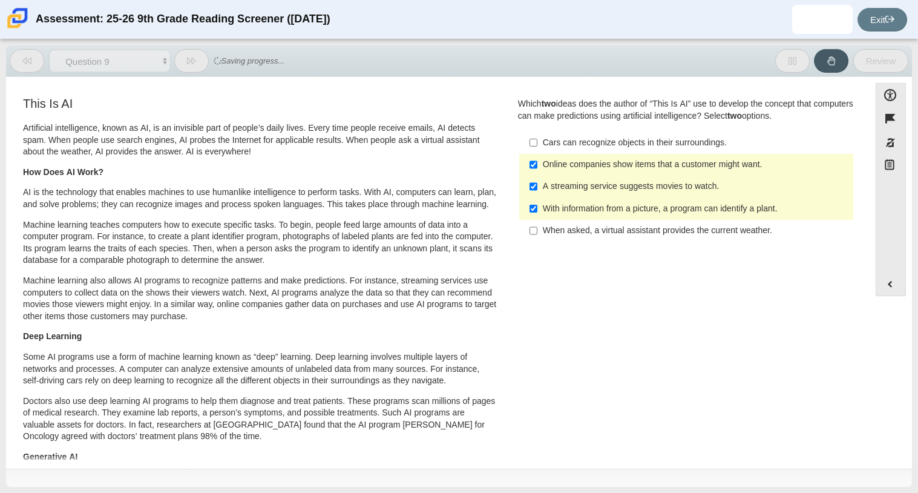
click at [588, 196] on label "A streaming service suggests movies to watch. A streaming service suggests movi…" at bounding box center [687, 186] width 332 height 22
click at [537, 196] on input "A streaming service suggests movies to watch. A streaming service suggests movi…" at bounding box center [533, 186] width 8 height 22
checkbox input "false"
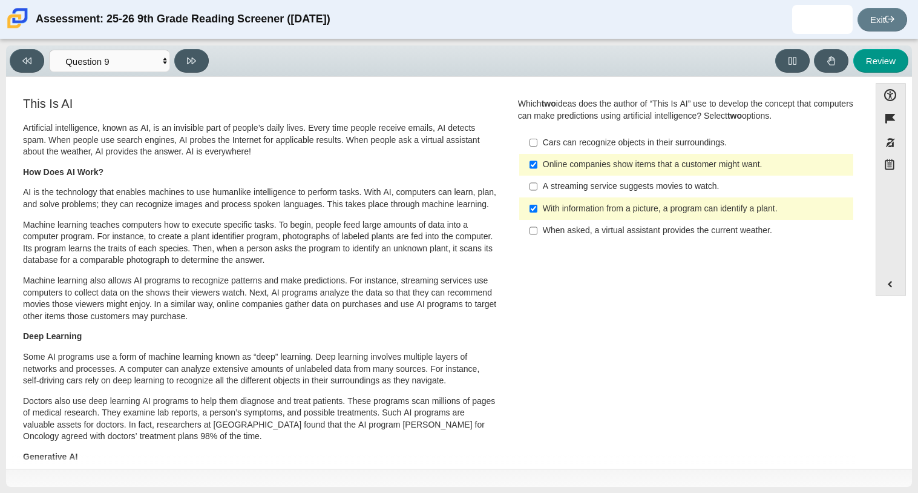
click at [589, 205] on div "With information from a picture, a program can identify a plant." at bounding box center [696, 209] width 306 height 12
click at [537, 205] on input "With information from a picture, a program can identify a plant. With informati…" at bounding box center [533, 208] width 8 height 22
checkbox input "false"
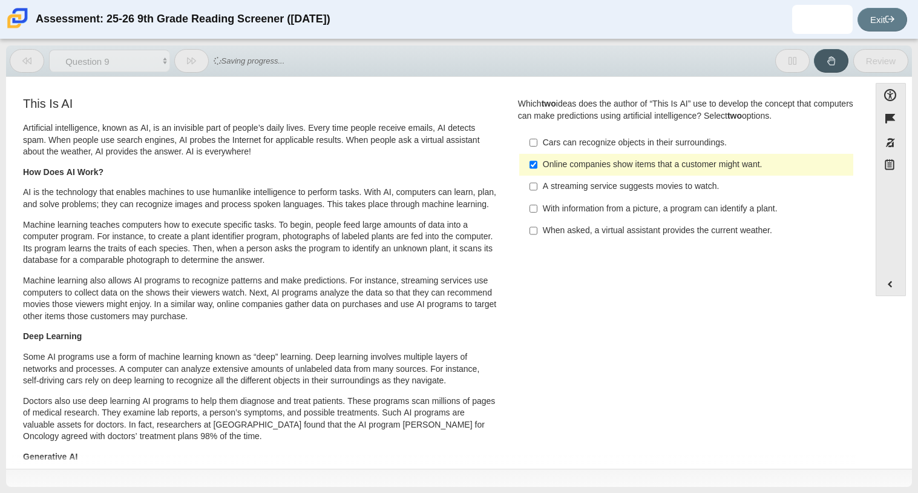
click at [593, 195] on label "A streaming service suggests movies to watch. A streaming service suggests movi…" at bounding box center [687, 186] width 332 height 22
click at [537, 195] on input "A streaming service suggests movies to watch. A streaming service suggests movi…" at bounding box center [533, 186] width 8 height 22
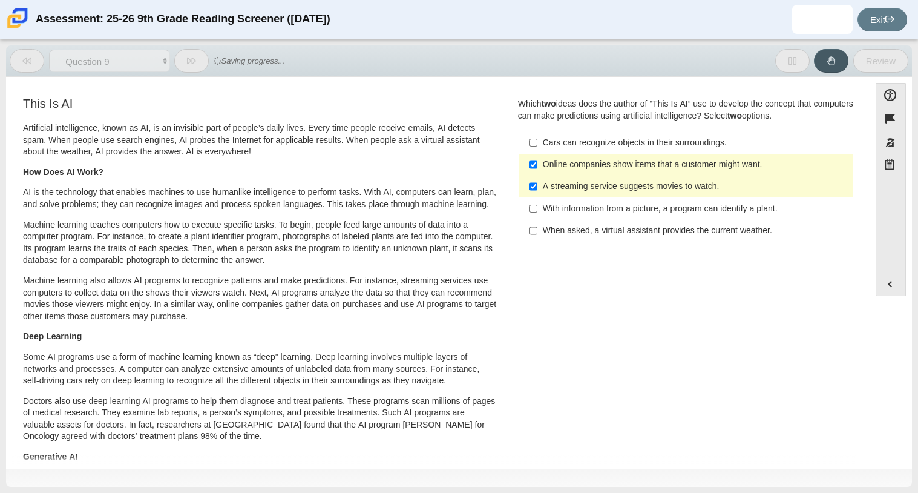
click at [593, 195] on label "A streaming service suggests movies to watch. A streaming service suggests movi…" at bounding box center [687, 186] width 332 height 22
click at [537, 195] on input "A streaming service suggests movies to watch. A streaming service suggests movi…" at bounding box center [533, 186] width 8 height 22
checkbox input "false"
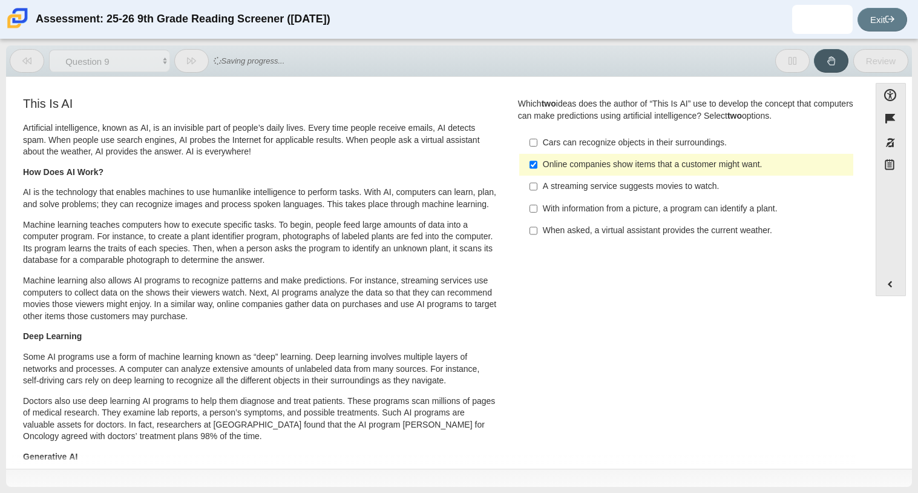
click at [591, 203] on div "With information from a picture, a program can identify a plant." at bounding box center [696, 209] width 306 height 12
click at [537, 203] on input "With information from a picture, a program can identify a plant. With informati…" at bounding box center [533, 208] width 8 height 22
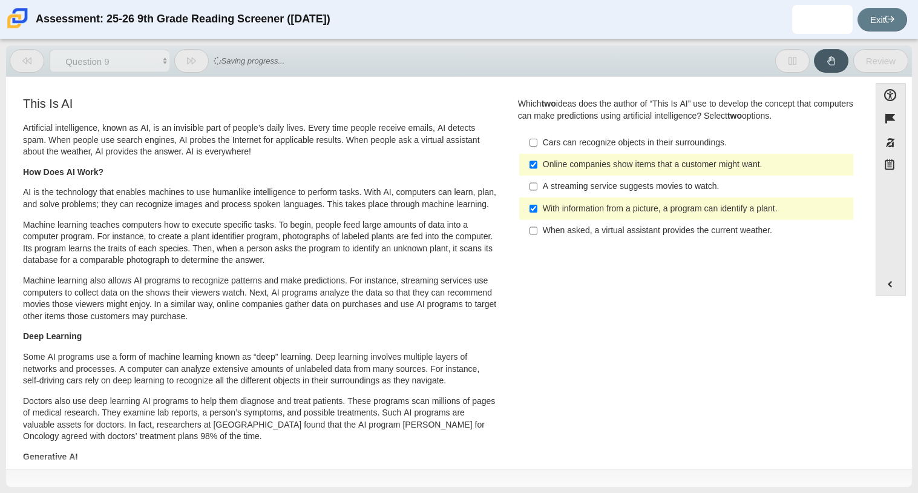
click at [595, 205] on div "With information from a picture, a program can identify a plant." at bounding box center [696, 209] width 306 height 12
click at [537, 205] on input "With information from a picture, a program can identify a plant. With informati…" at bounding box center [533, 208] width 8 height 22
checkbox input "false"
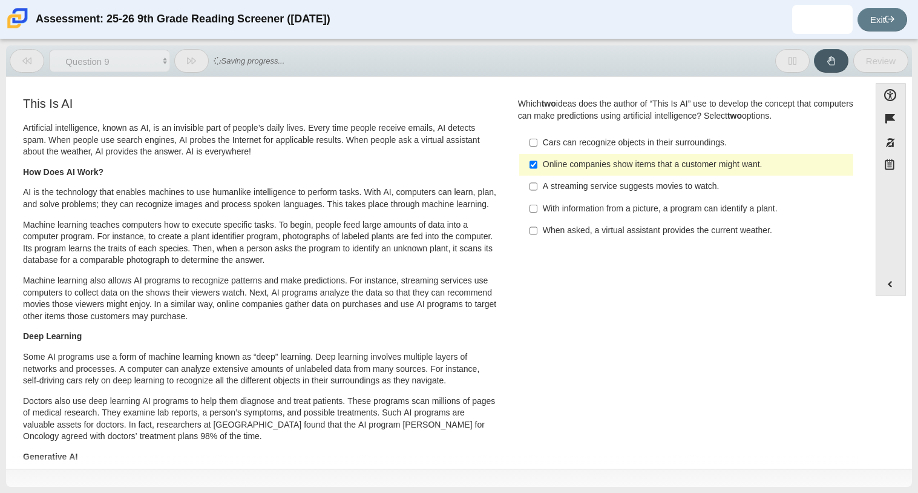
click at [600, 191] on div "A streaming service suggests movies to watch." at bounding box center [696, 186] width 306 height 12
click at [537, 191] on input "A streaming service suggests movies to watch. A streaming service suggests movi…" at bounding box center [533, 186] width 8 height 22
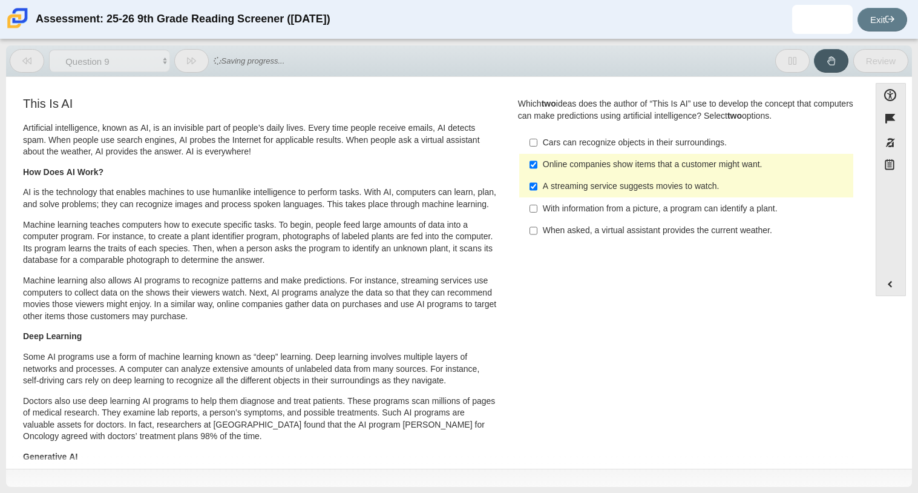
click at [600, 190] on div "A streaming service suggests movies to watch." at bounding box center [696, 186] width 306 height 12
click at [537, 190] on input "A streaming service suggests movies to watch. A streaming service suggests movi…" at bounding box center [533, 186] width 8 height 22
checkbox input "false"
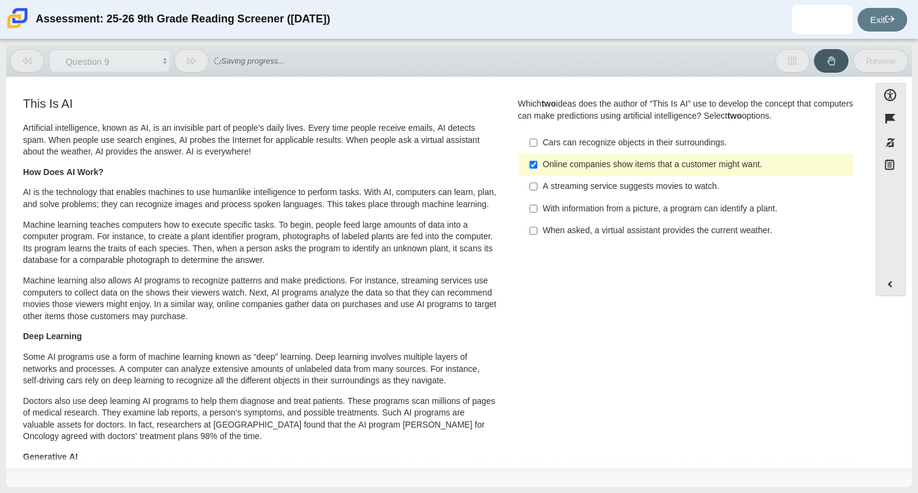
click at [593, 140] on div "Cars can recognize objects in their surroundings." at bounding box center [696, 143] width 306 height 12
click at [537, 140] on input "Cars can recognize objects in their surroundings. Cars can recognize objects in…" at bounding box center [533, 142] width 8 height 22
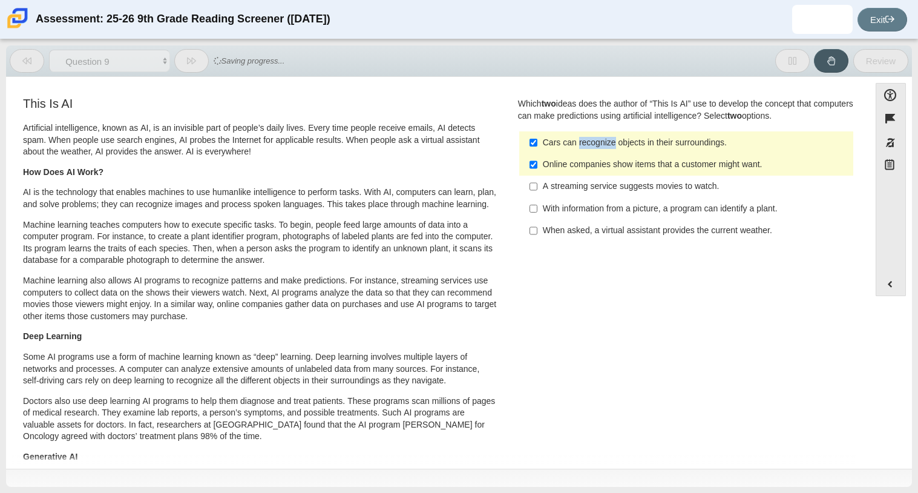
click at [593, 140] on div "Cars can recognize objects in their surroundings." at bounding box center [696, 143] width 306 height 12
click at [537, 140] on input "Cars can recognize objects in their surroundings. Cars can recognize objects in…" at bounding box center [533, 142] width 8 height 22
checkbox input "false"
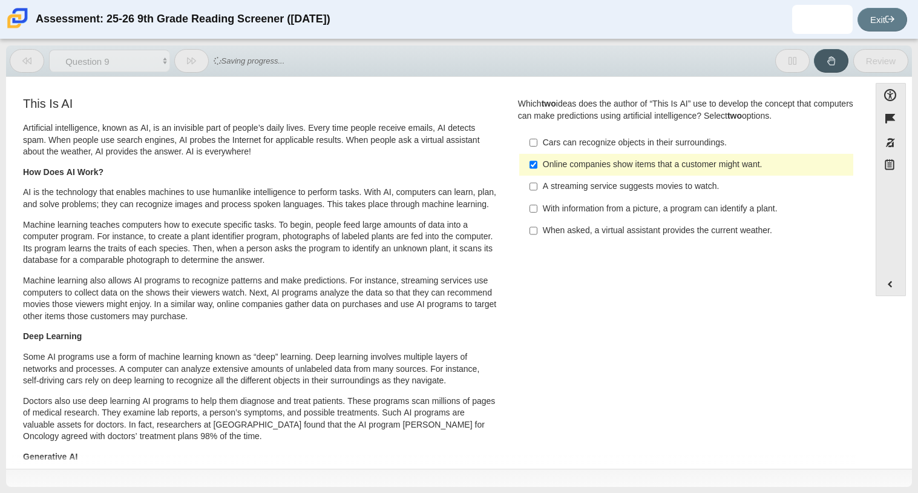
click at [584, 227] on div "When asked, a virtual assistant provides the current weather." at bounding box center [696, 230] width 306 height 12
click at [537, 227] on input "When asked, a virtual assistant provides the current weather. When asked, a vir…" at bounding box center [533, 231] width 8 height 22
checkbox input "true"
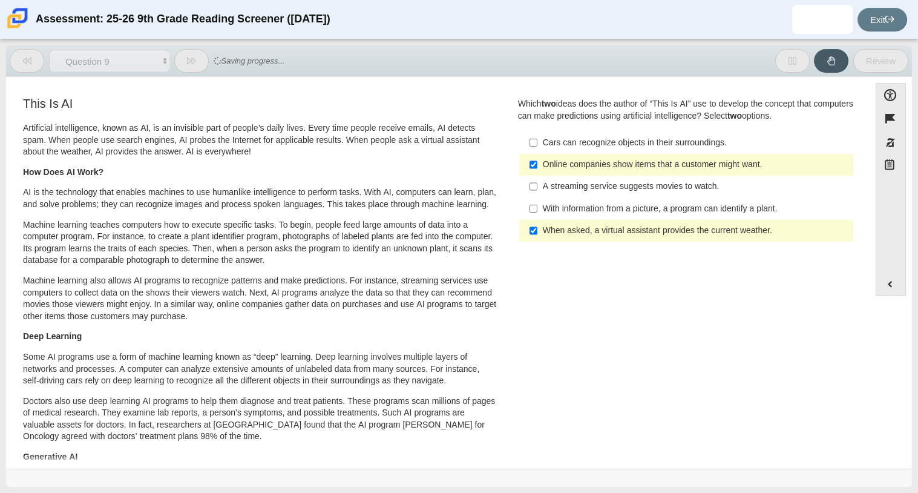
click at [592, 207] on div "With information from a picture, a program can identify a plant." at bounding box center [696, 209] width 306 height 12
click at [537, 207] on input "With information from a picture, a program can identify a plant. With informati…" at bounding box center [533, 208] width 8 height 22
checkbox input "true"
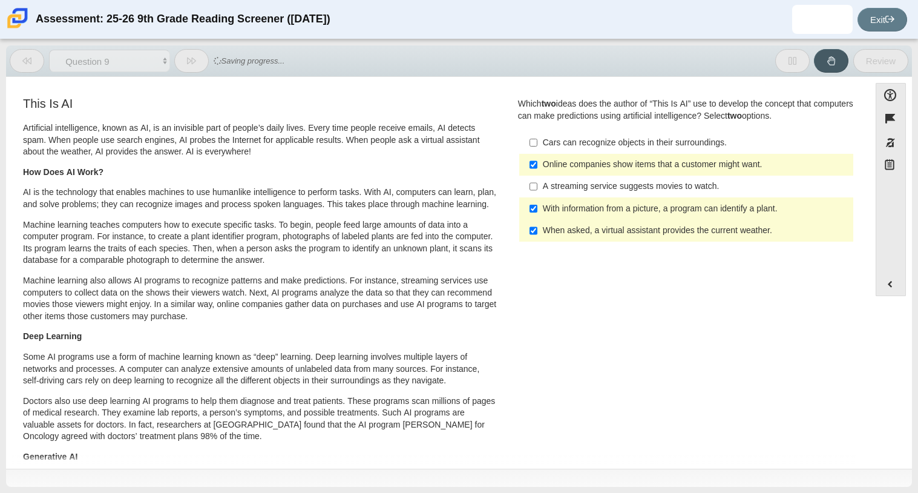
click at [588, 224] on label "When asked, a virtual assistant provides the current weather. When asked, a vir…" at bounding box center [687, 231] width 332 height 22
click at [537, 224] on input "When asked, a virtual assistant provides the current weather. When asked, a vir…" at bounding box center [533, 231] width 8 height 22
checkbox input "false"
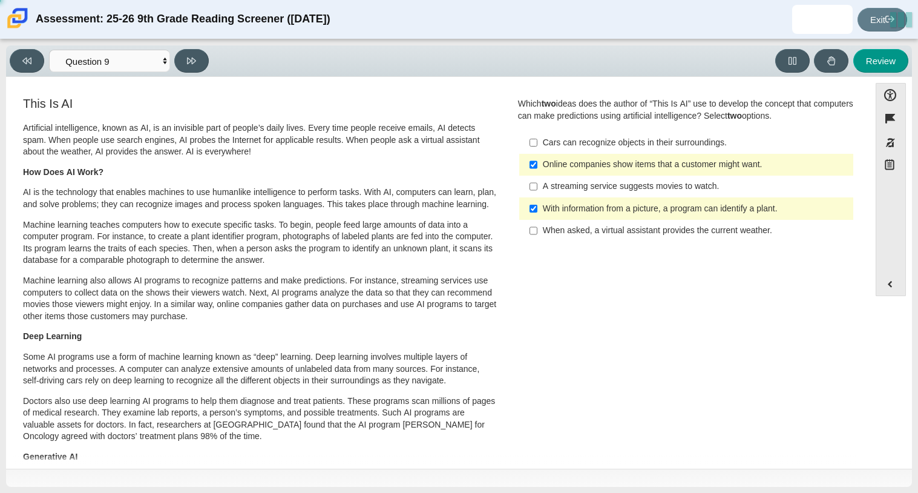
click at [595, 212] on div "With information from a picture, a program can identify a plant." at bounding box center [696, 209] width 306 height 12
click at [537, 212] on input "With information from a picture, a program can identify a plant. With informati…" at bounding box center [533, 208] width 8 height 22
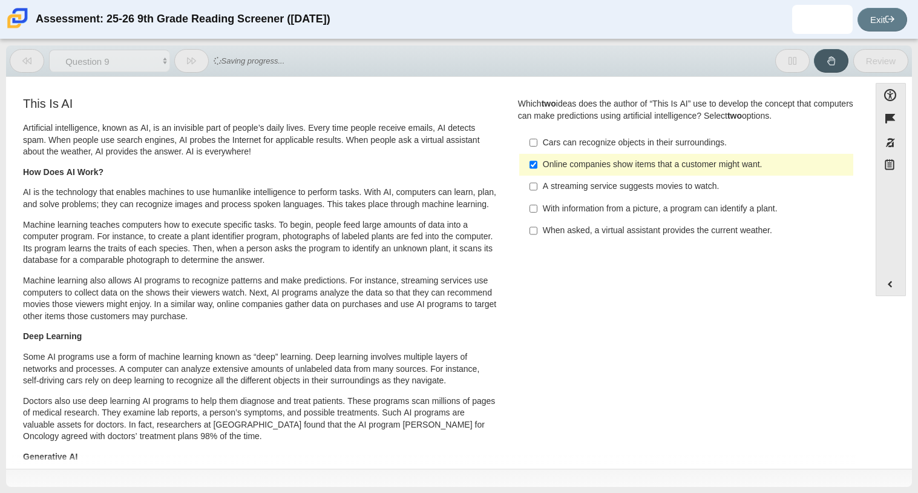
click at [595, 212] on div "With information from a picture, a program can identify a plant." at bounding box center [696, 209] width 306 height 12
click at [537, 212] on input "With information from a picture, a program can identify a plant. With informati…" at bounding box center [533, 208] width 8 height 22
checkbox input "true"
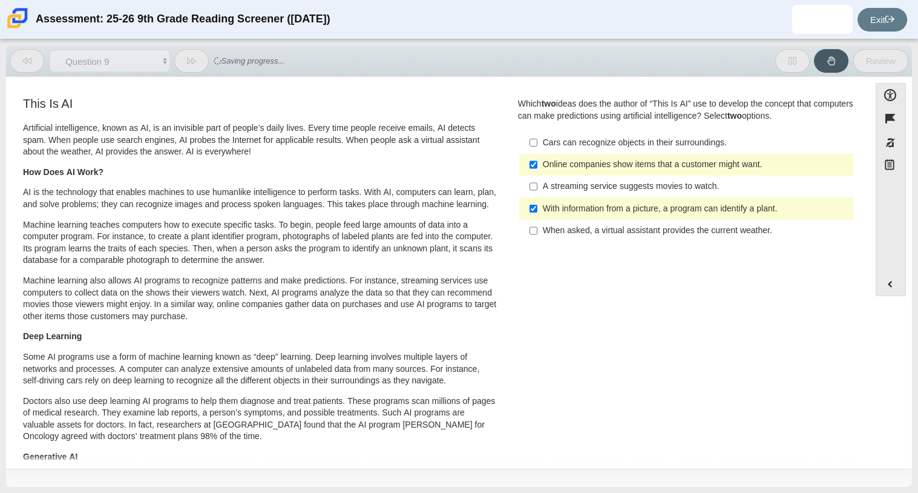
click at [592, 224] on div "When asked, a virtual assistant provides the current weather." at bounding box center [696, 230] width 306 height 12
click at [537, 224] on input "When asked, a virtual assistant provides the current weather. When asked, a vir…" at bounding box center [533, 231] width 8 height 22
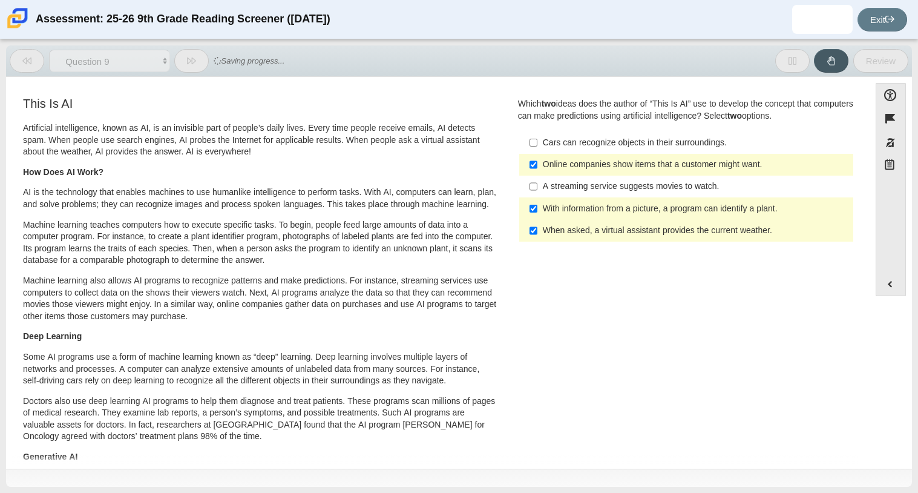
click at [597, 221] on label "When asked, a virtual assistant provides the current weather. When asked, a vir…" at bounding box center [687, 231] width 332 height 22
click at [537, 221] on input "When asked, a virtual assistant provides the current weather. When asked, a vir…" at bounding box center [533, 231] width 8 height 22
checkbox input "false"
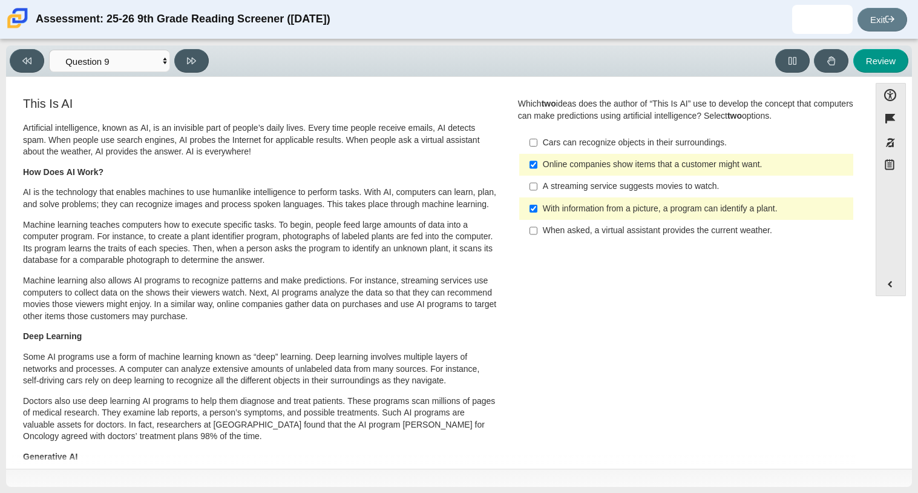
click at [644, 206] on div "With information from a picture, a program can identify a plant." at bounding box center [696, 209] width 306 height 12
click at [537, 206] on input "With information from a picture, a program can identify a plant. With informati…" at bounding box center [533, 208] width 8 height 22
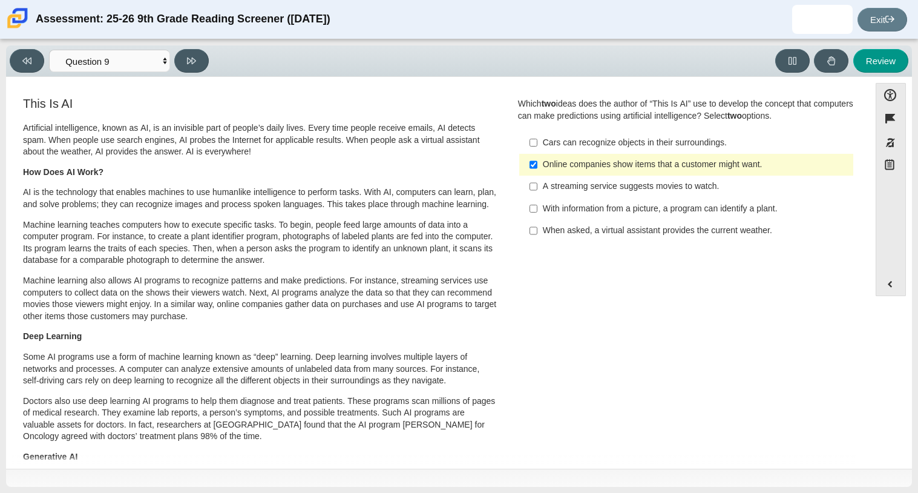
click at [646, 211] on div "With information from a picture, a program can identify a plant." at bounding box center [696, 209] width 306 height 12
click at [537, 211] on input "With information from a picture, a program can identify a plant. With informati…" at bounding box center [533, 208] width 8 height 22
checkbox input "true"
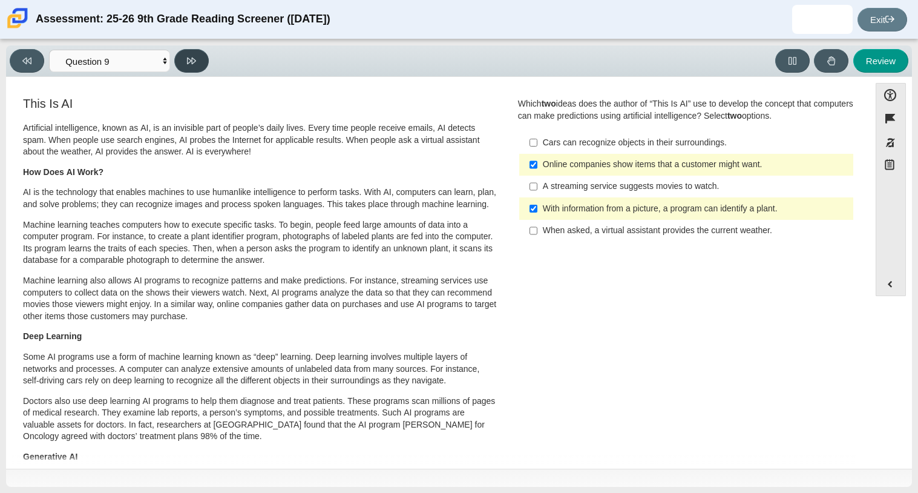
click at [194, 51] on button at bounding box center [191, 61] width 34 height 24
select select "cdf3c14e-a918-44d1-9b63-3db0fa81641e"
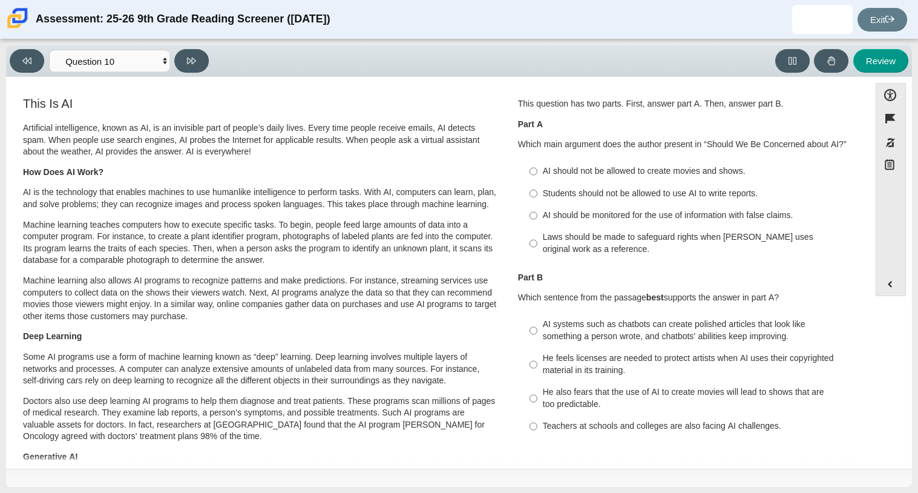
click at [670, 219] on div "AI should be monitored for the use of information with false claims." at bounding box center [696, 215] width 306 height 12
click at [537, 219] on input "AI should be monitored for the use of information with false claims. AI should …" at bounding box center [533, 216] width 8 height 22
radio input "true"
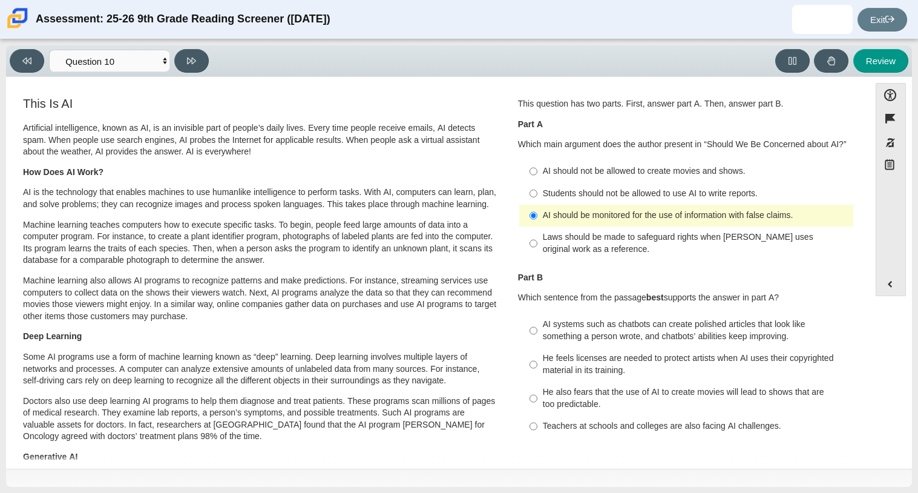
click at [674, 333] on div "AI systems such as chatbots can create polished articles that look like somethi…" at bounding box center [696, 330] width 306 height 24
click at [537, 333] on input "AI systems such as chatbots can create polished articles that look like somethi…" at bounding box center [533, 330] width 8 height 34
radio input "true"
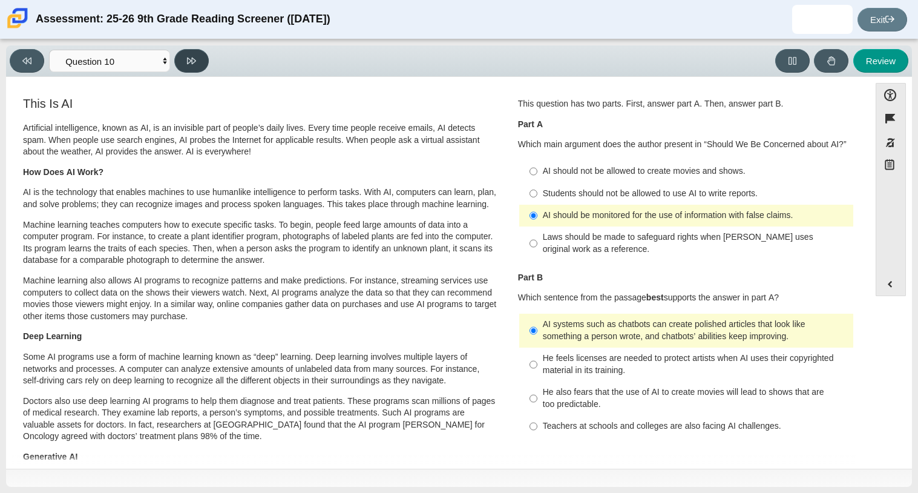
click at [202, 52] on button at bounding box center [191, 61] width 34 height 24
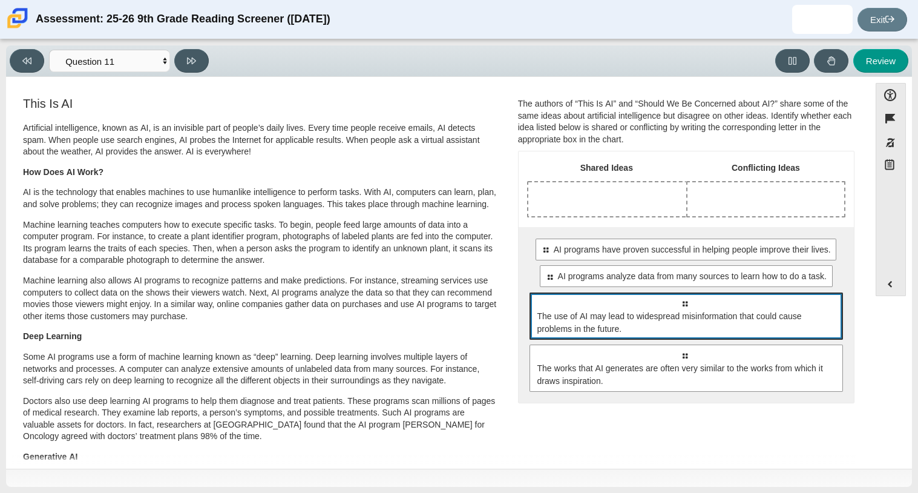
click at [612, 310] on span "The use of AI may lead to widespread misinformation that could cause problems i…" at bounding box center [686, 322] width 299 height 25
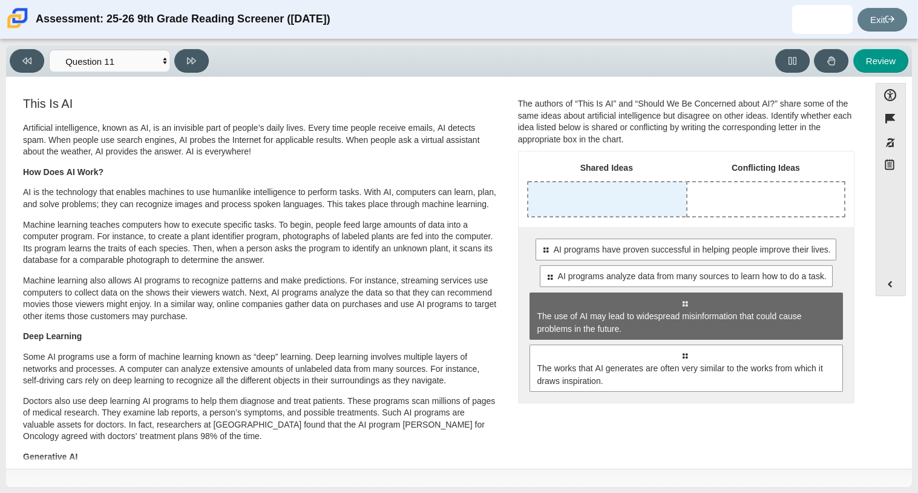
click at [641, 197] on div "Drop response in row 1 of column 1 (Shared Ideas)" at bounding box center [607, 199] width 158 height 34
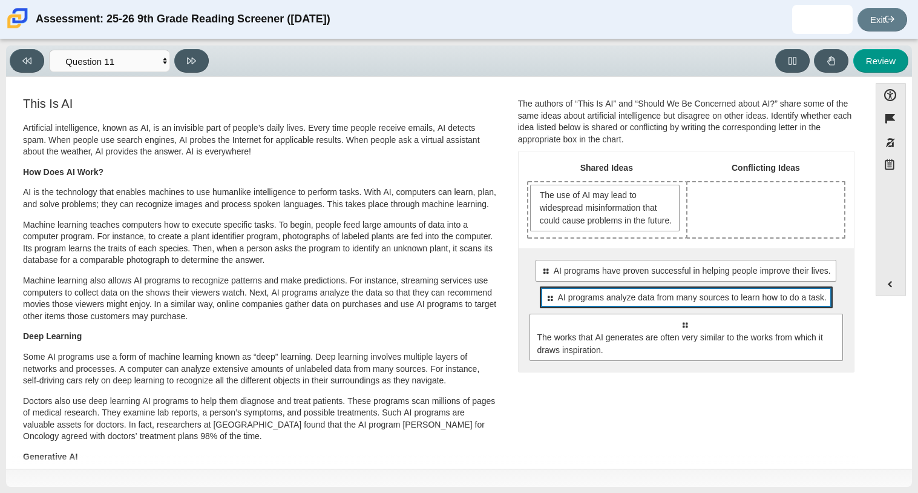
click at [664, 304] on span "AI programs analyze data from many sources to learn how to do a task." at bounding box center [692, 297] width 269 height 13
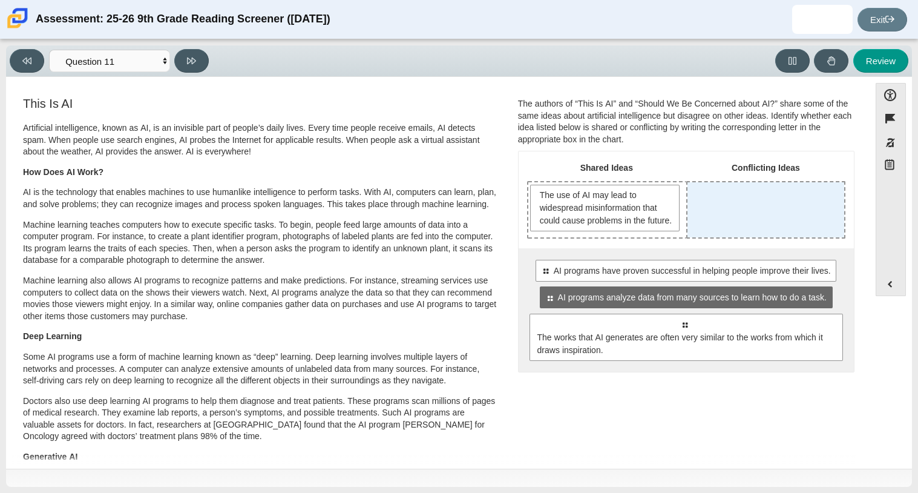
click at [733, 232] on div "Drop response in row 1 of column 2 (Conflicting Ideas)" at bounding box center [765, 209] width 157 height 55
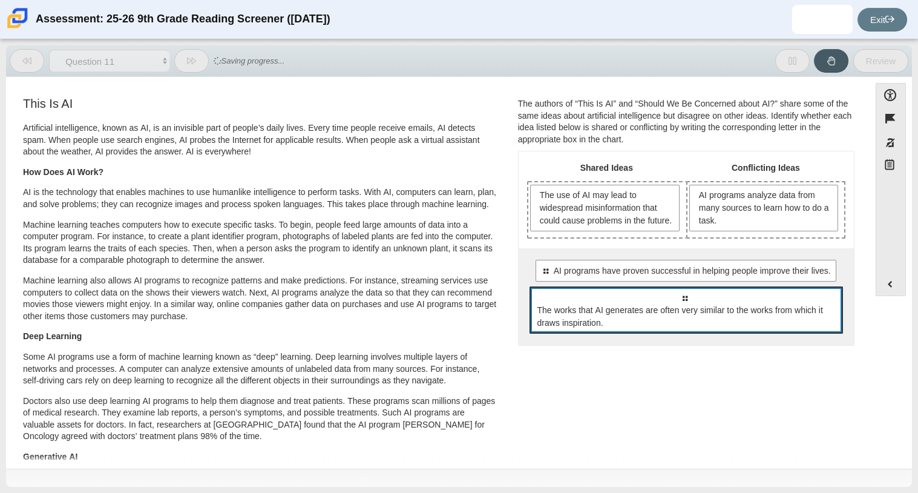
click at [705, 309] on div "Select to move response to a response input area. The works that AI generates a…" at bounding box center [685, 309] width 313 height 47
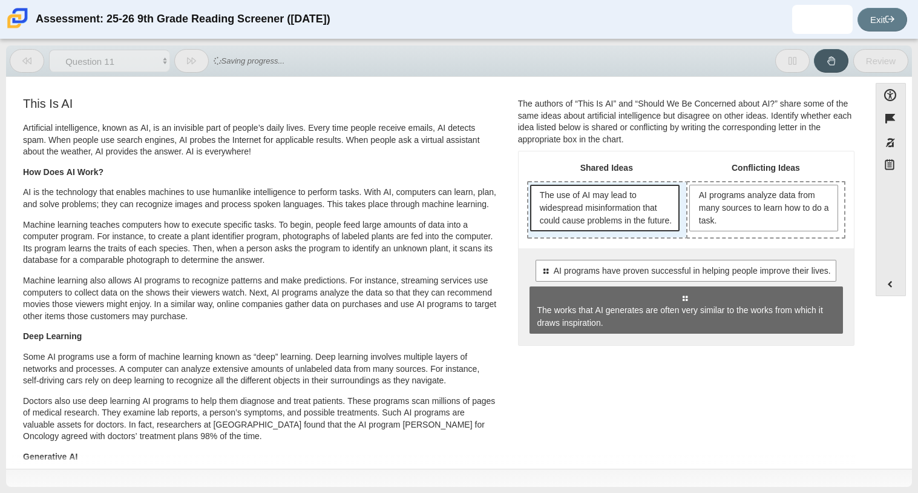
click at [617, 227] on span "The use of AI may lead to widespread misinformation that could cause problems i…" at bounding box center [607, 208] width 134 height 38
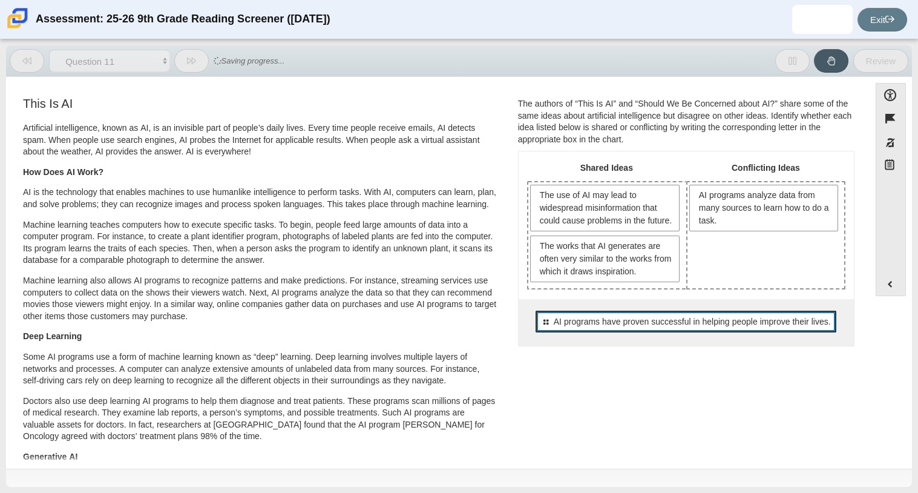
click at [659, 332] on div "Select to move response to a response input area. AI programs have proven succe…" at bounding box center [685, 321] width 301 height 22
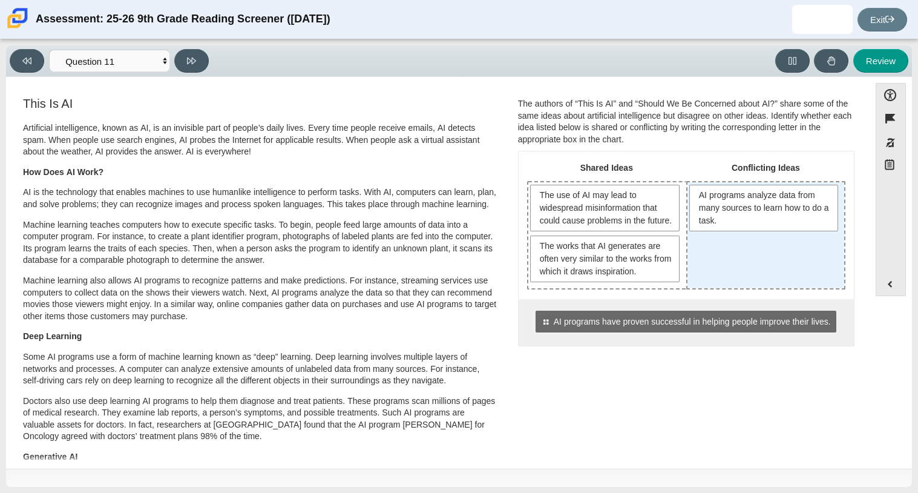
click at [727, 288] on div "AI programs analyze data from many sources to learn how to do a task." at bounding box center [765, 235] width 157 height 106
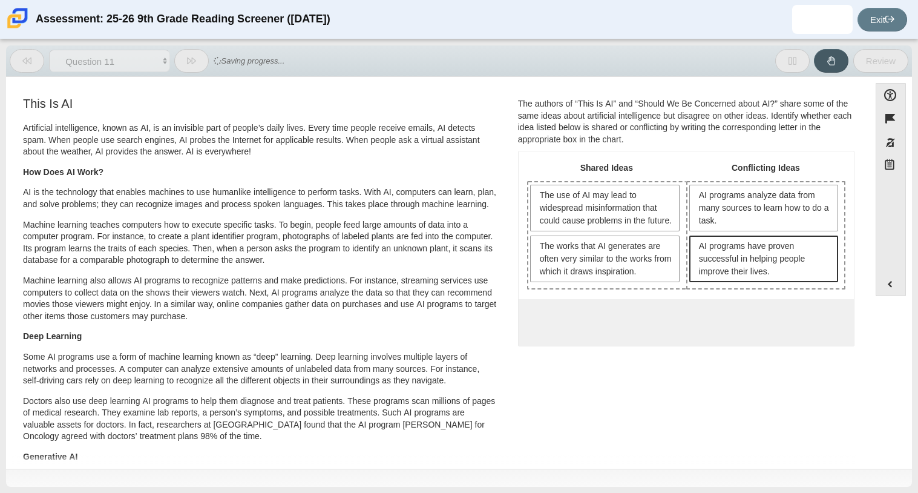
click at [730, 271] on span "AI programs have proven successful in helping people improve their lives." at bounding box center [765, 259] width 133 height 38
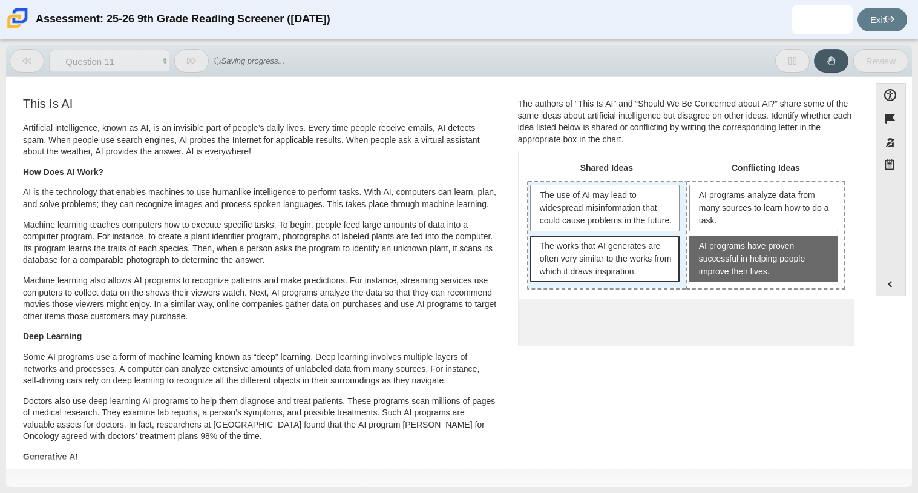
click at [646, 278] on span "The works that AI generates are often very similar to the works from which it d…" at bounding box center [607, 259] width 134 height 38
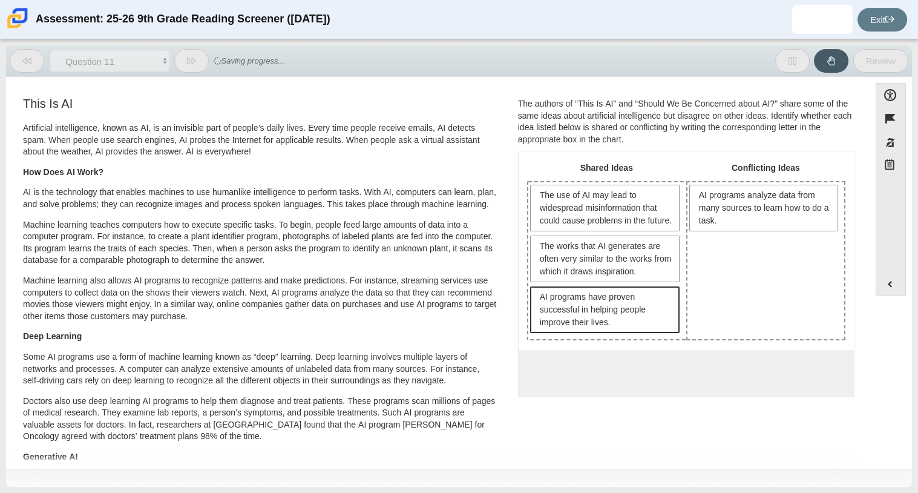
click at [638, 321] on span "AI programs have proven successful in helping people improve their lives." at bounding box center [607, 309] width 134 height 38
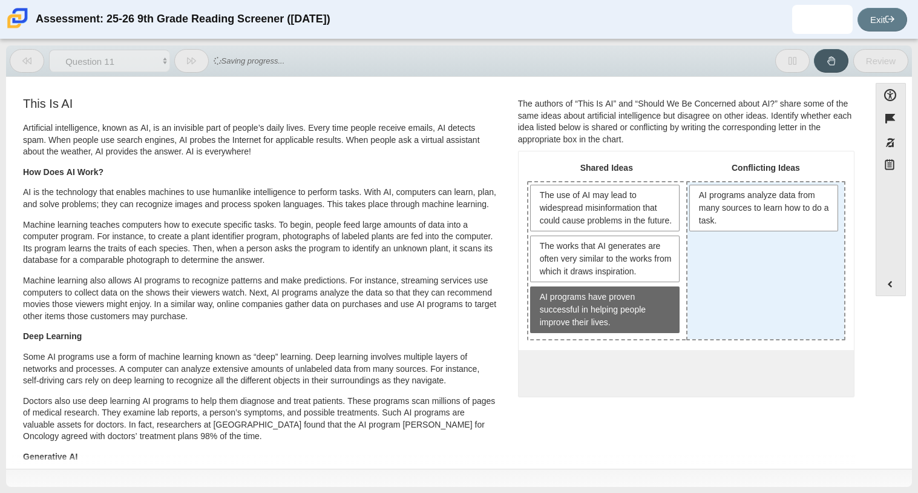
click at [735, 291] on div "AI programs analyze data from many sources to learn how to do a task." at bounding box center [765, 260] width 157 height 157
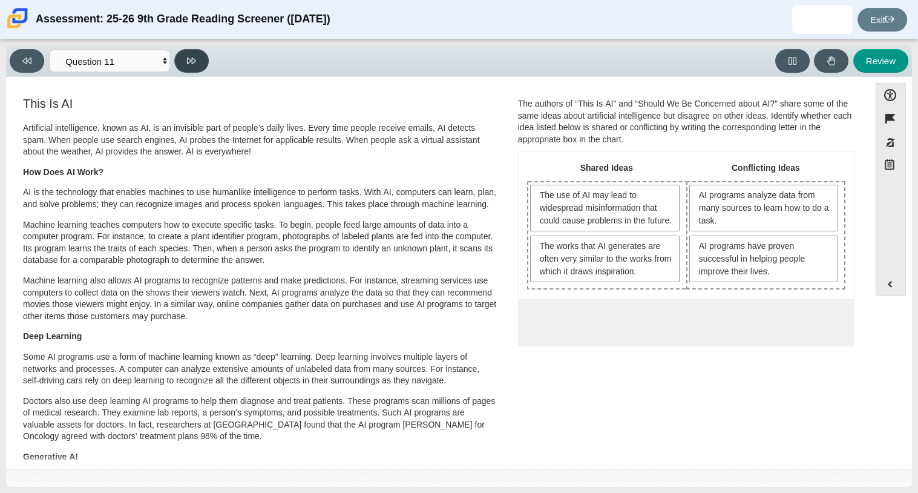
click at [189, 49] on button at bounding box center [191, 61] width 34 height 24
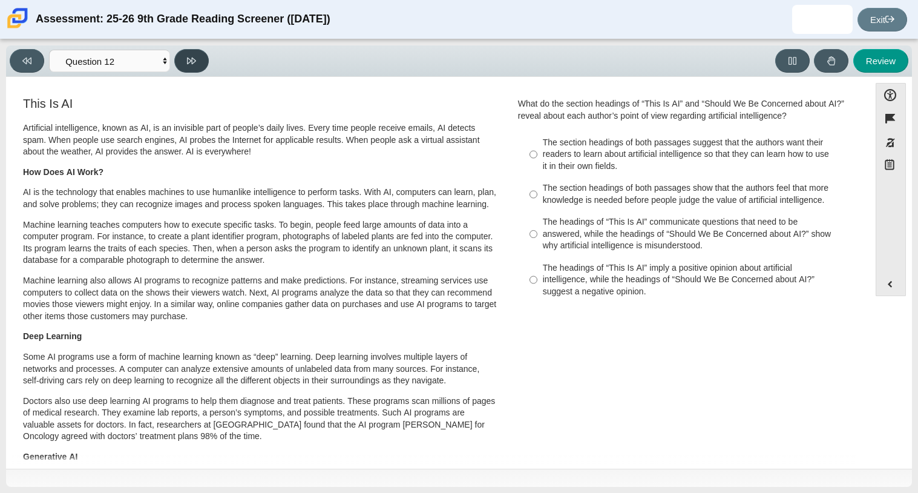
click at [189, 49] on button at bounding box center [191, 61] width 34 height 24
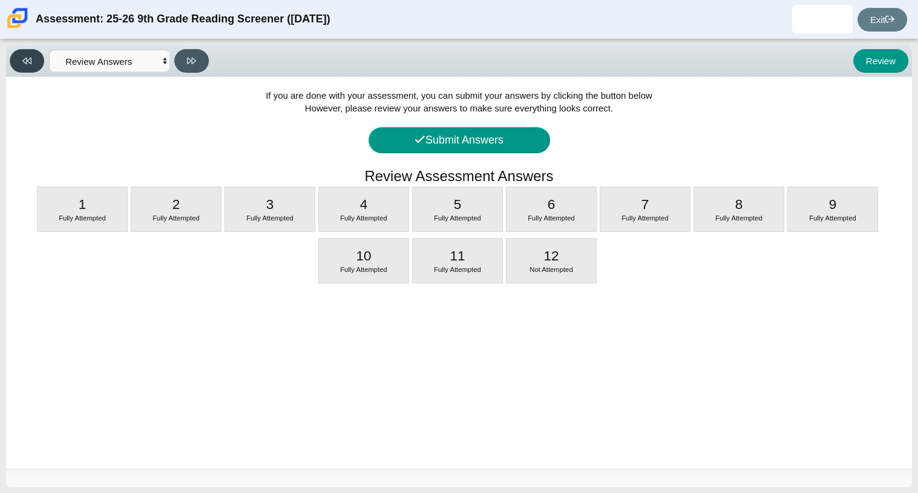
click at [21, 62] on button at bounding box center [27, 61] width 34 height 24
select select "c3effed4-44ce-4a19-bd96-1787f34e9b4c"
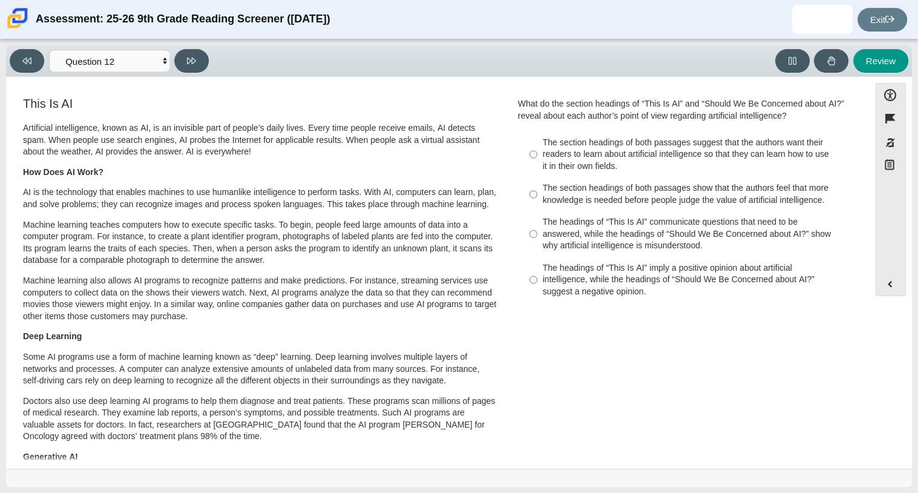
click at [566, 233] on div "The headings of “This Is AI” communicate questions that need to be answered, wh…" at bounding box center [696, 234] width 306 height 36
click at [537, 233] on input "The headings of “This Is AI” communicate questions that need to be answered, wh…" at bounding box center [533, 234] width 8 height 46
radio input "true"
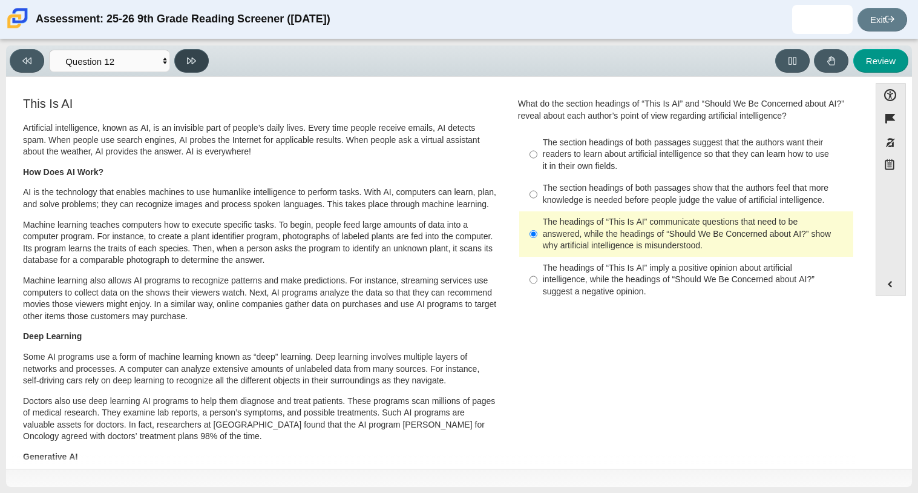
click at [193, 66] on button at bounding box center [191, 61] width 34 height 24
select select "review"
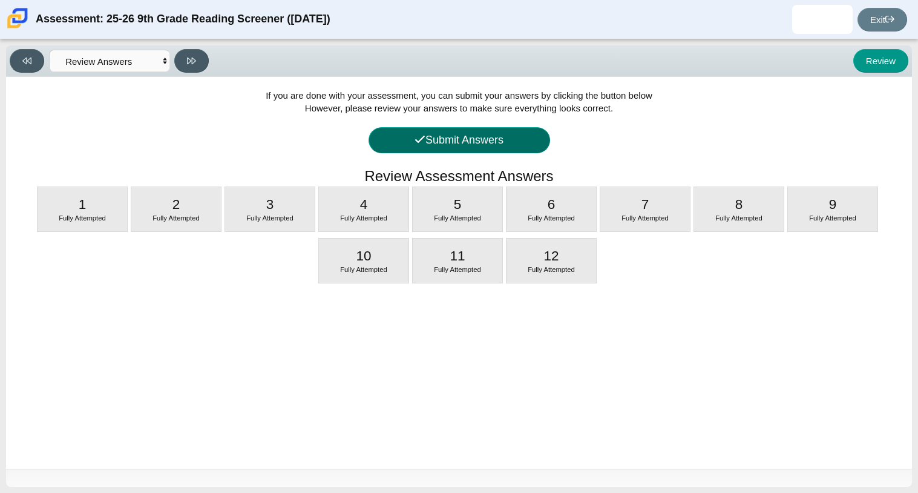
click at [514, 142] on button "Submit Answers" at bounding box center [459, 140] width 182 height 26
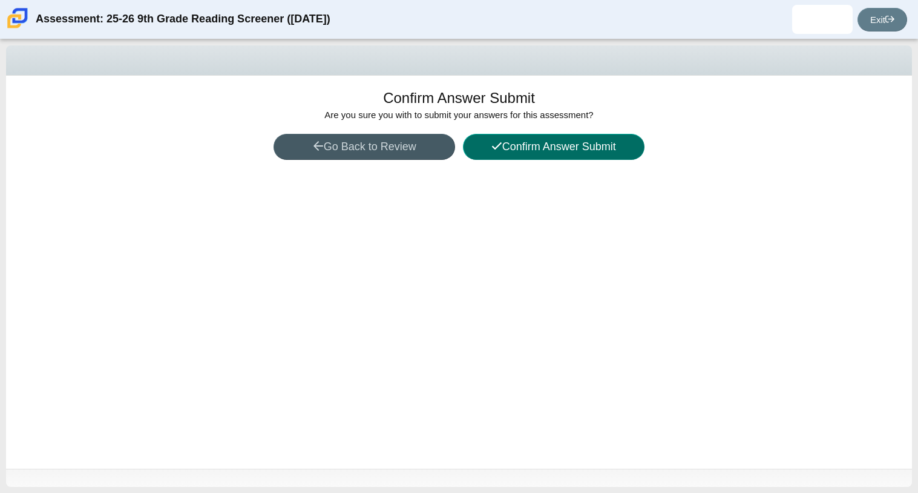
click at [575, 152] on button "Confirm Answer Submit" at bounding box center [554, 147] width 182 height 26
